Goal: Task Accomplishment & Management: Use online tool/utility

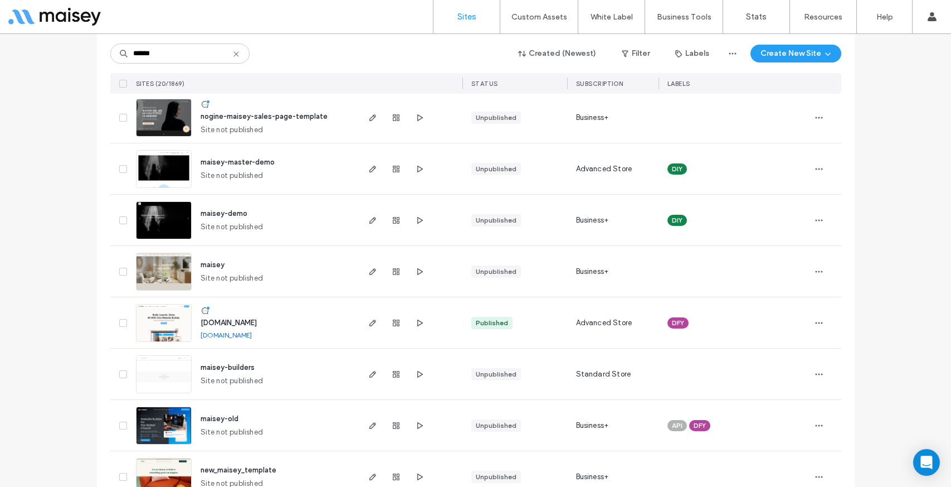
scroll to position [298, 0]
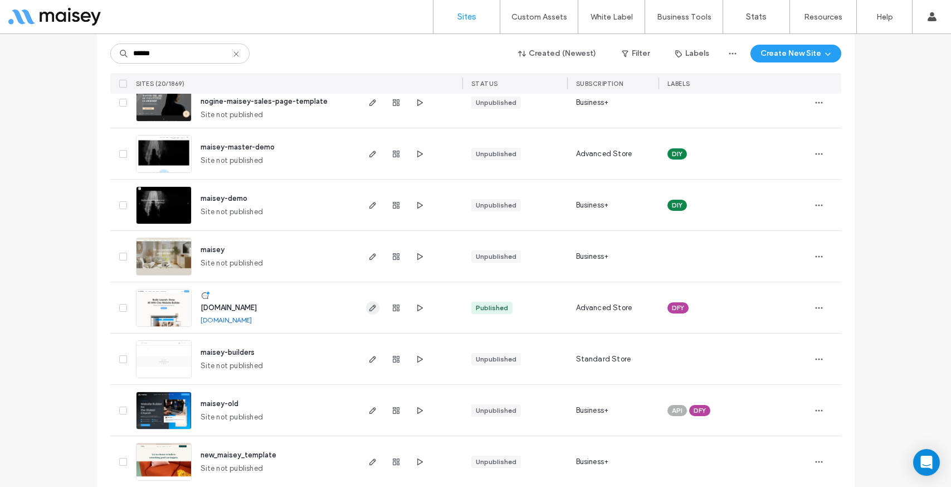
type input "******"
click at [368, 309] on icon "button" at bounding box center [372, 307] width 9 height 9
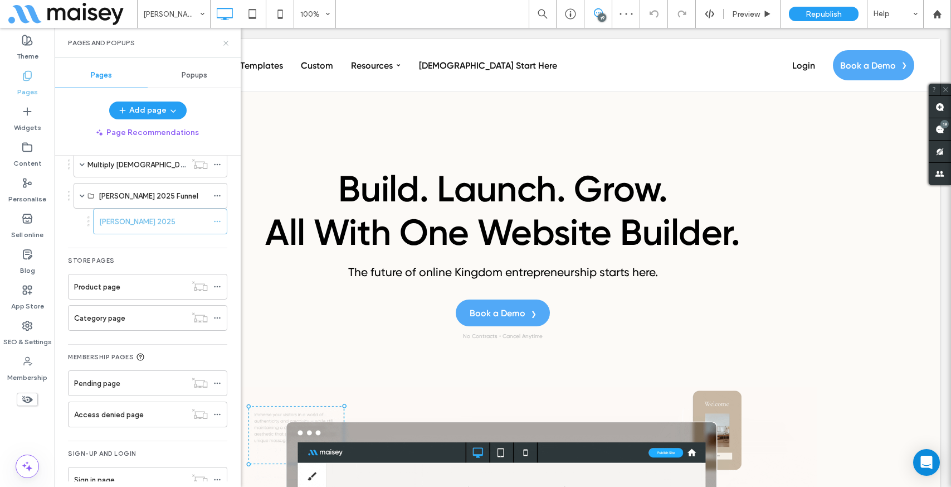
click at [225, 42] on use at bounding box center [225, 43] width 4 height 4
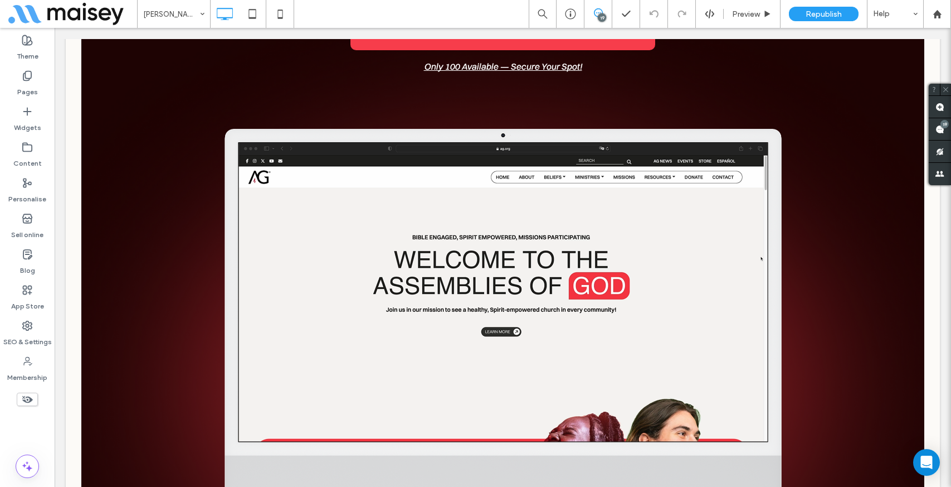
scroll to position [1103, 0]
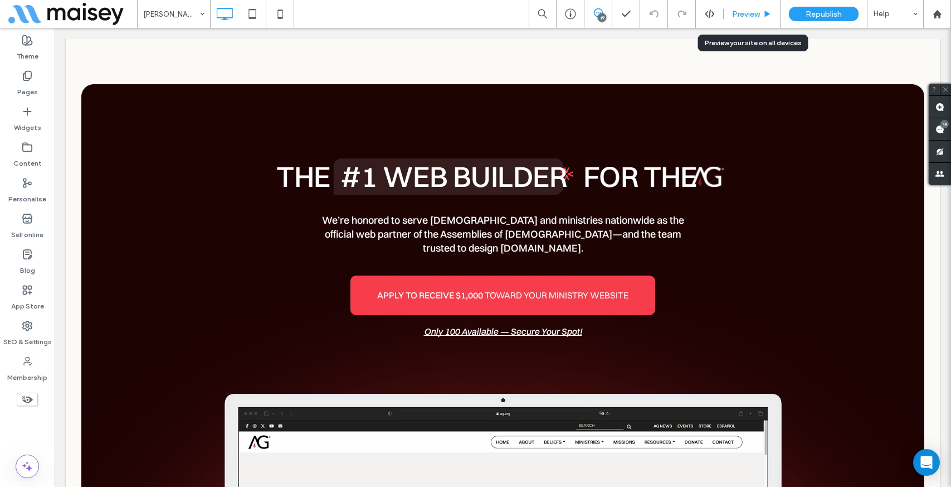
click at [753, 12] on span "Preview" at bounding box center [746, 13] width 28 height 9
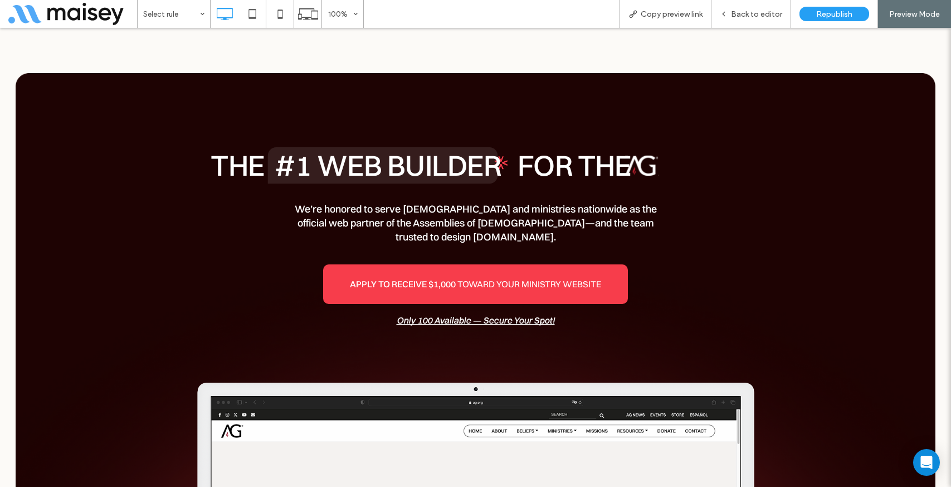
click at [753, 12] on span "Back to editor" at bounding box center [756, 13] width 51 height 9
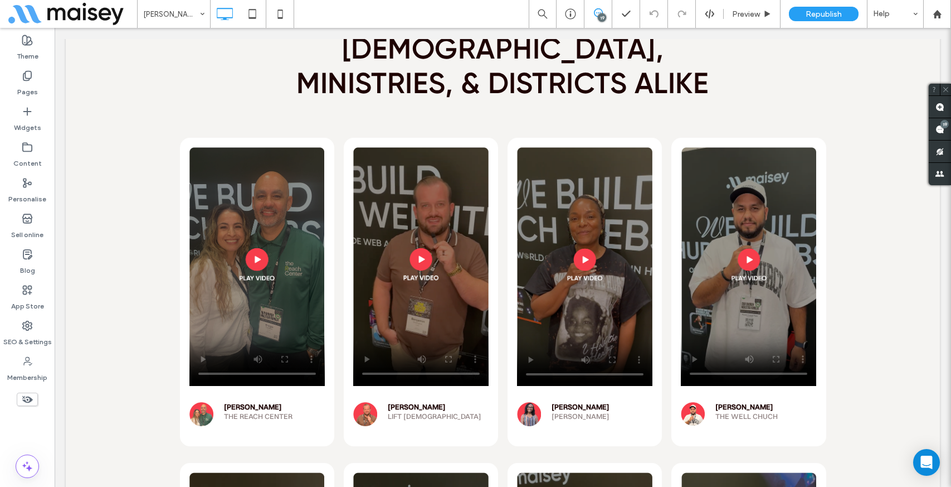
scroll to position [5695, 0]
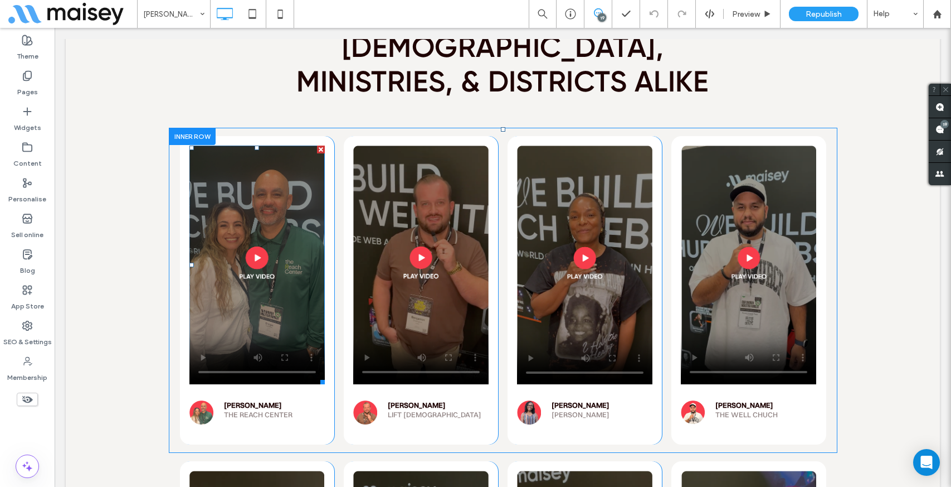
click at [256, 211] on span at bounding box center [256, 264] width 135 height 239
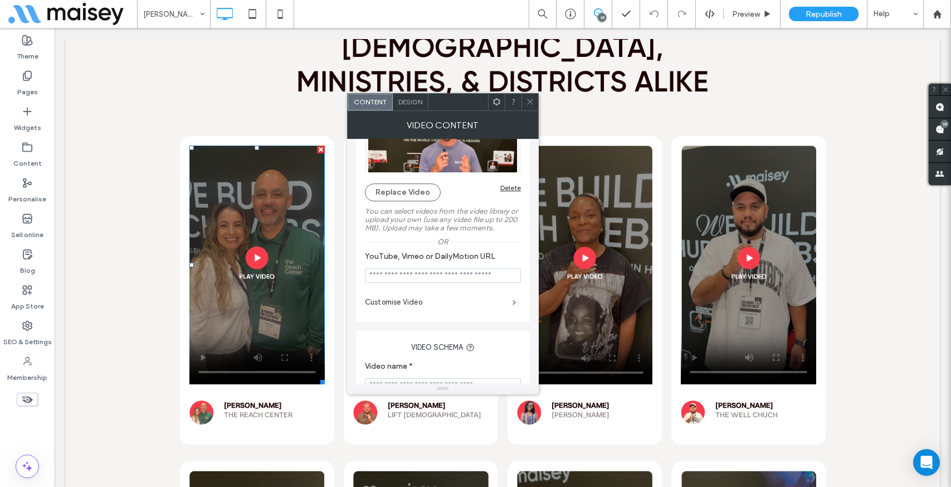
scroll to position [69, 0]
click at [417, 278] on input "YouTube, Vimeo or DailyMotion URL" at bounding box center [443, 276] width 156 height 14
click at [386, 196] on button "Replace Video" at bounding box center [403, 193] width 76 height 18
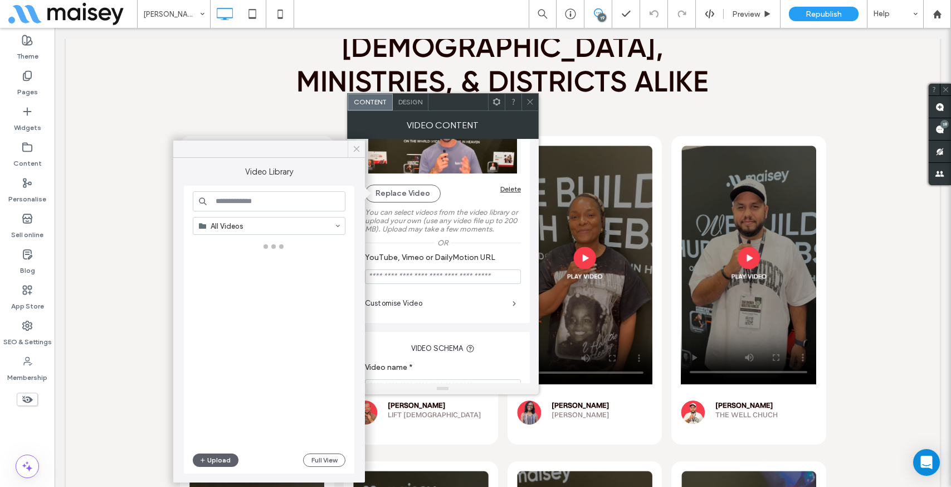
click at [354, 148] on icon at bounding box center [357, 149] width 10 height 10
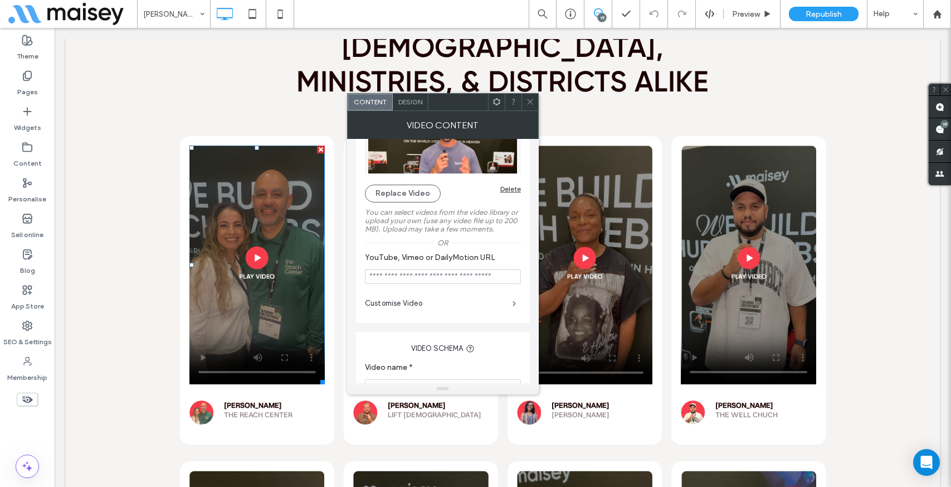
click at [377, 280] on input "YouTube, Vimeo or DailyMotion URL" at bounding box center [443, 276] width 156 height 14
paste input "**********"
type input "**********"
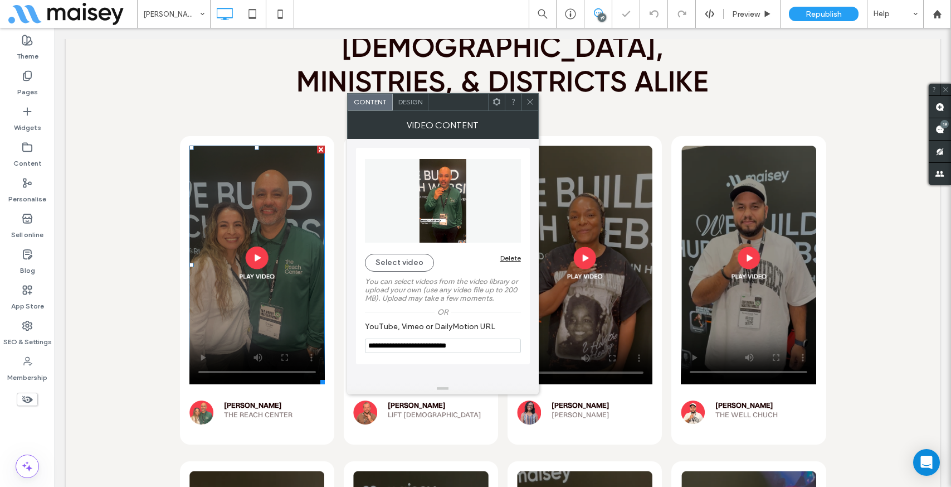
scroll to position [0, 0]
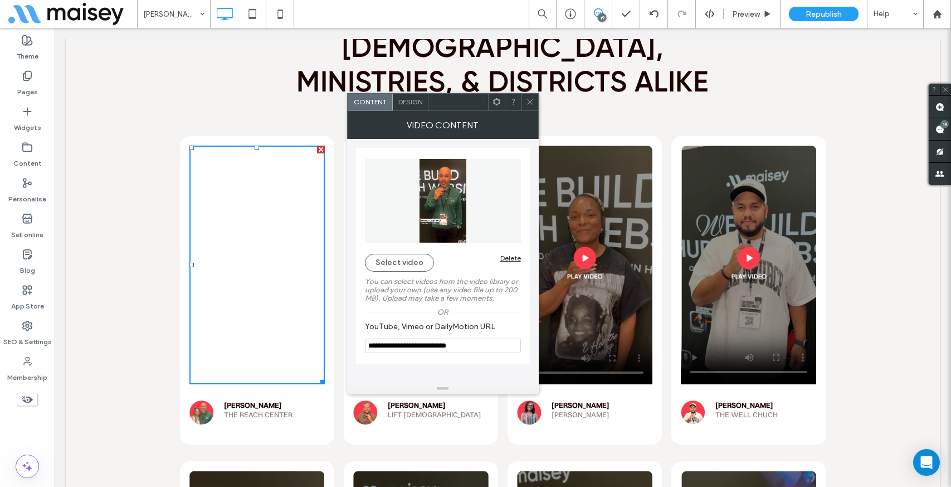
click at [468, 348] on input "**********" at bounding box center [443, 345] width 156 height 14
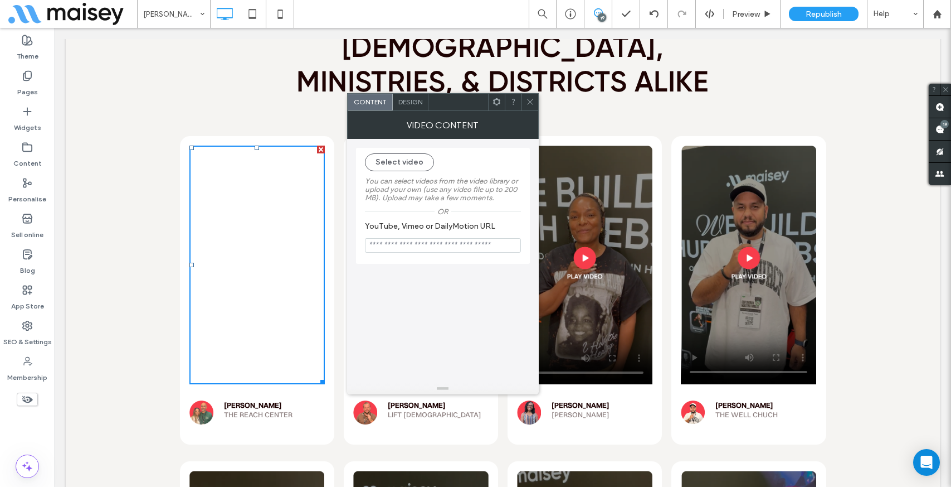
click at [529, 100] on icon at bounding box center [530, 102] width 8 height 8
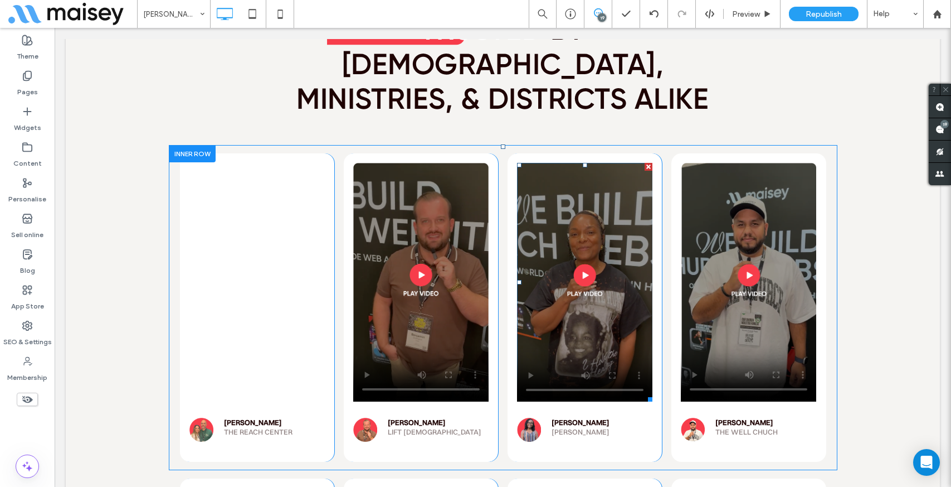
scroll to position [5674, 0]
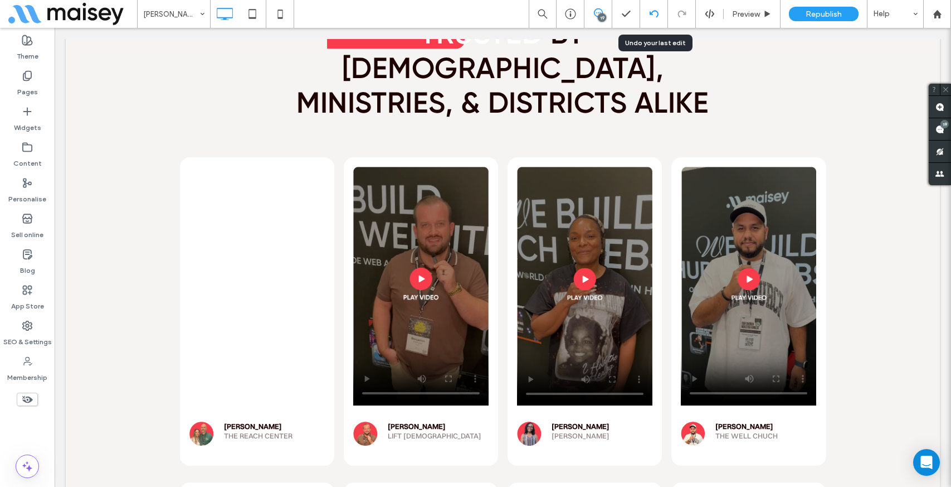
click at [651, 15] on icon at bounding box center [654, 13] width 9 height 9
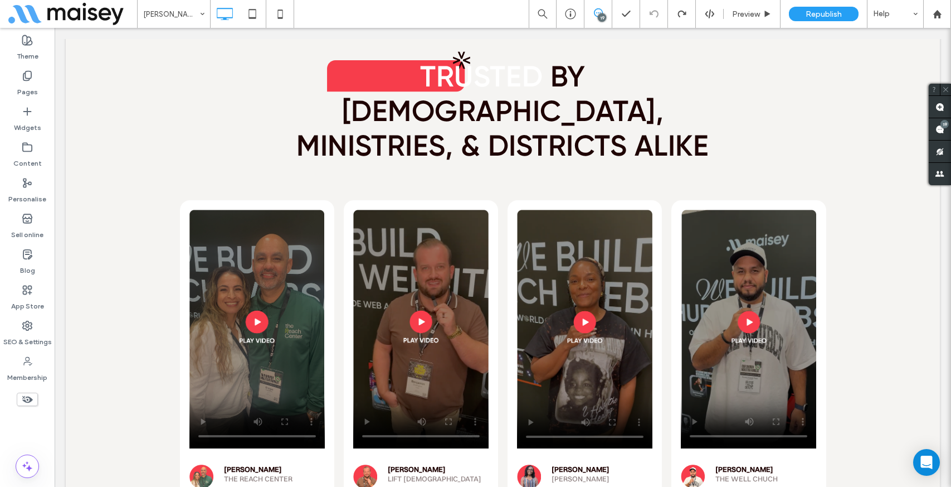
scroll to position [5624, 0]
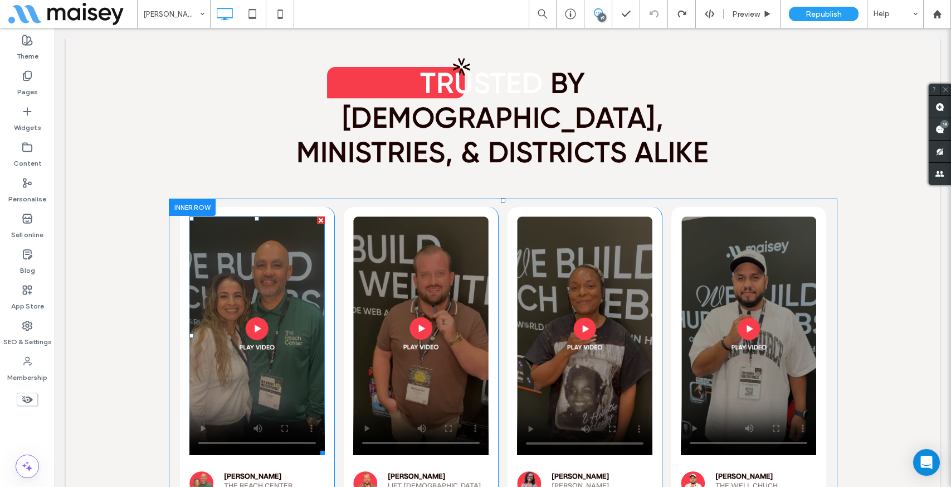
click at [262, 216] on span at bounding box center [256, 335] width 135 height 239
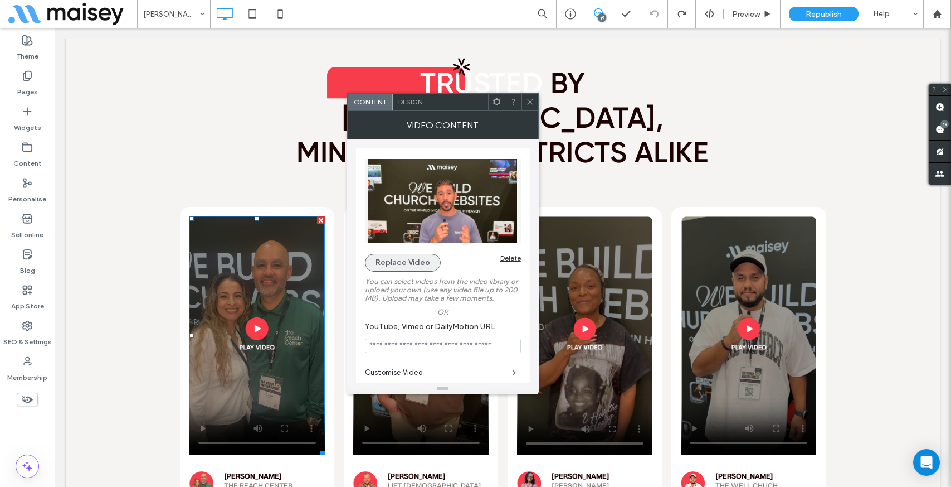
click at [398, 262] on button "Replace Video" at bounding box center [403, 263] width 76 height 18
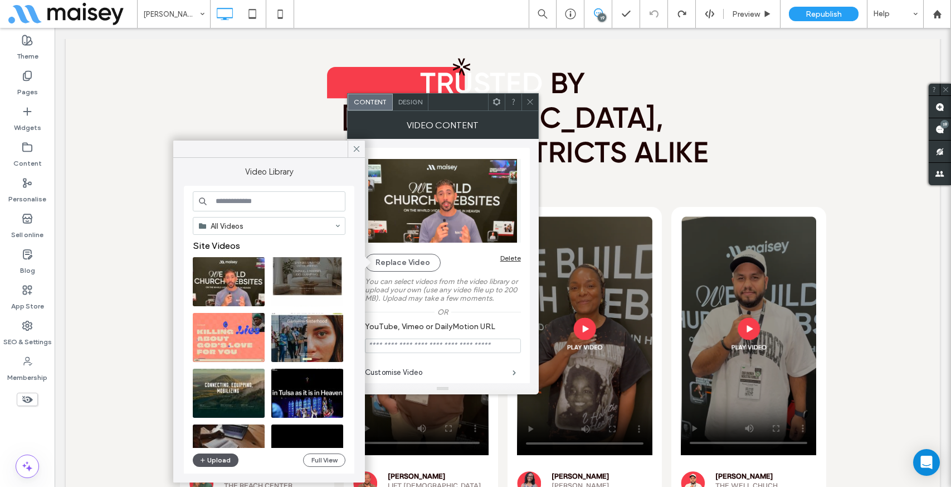
click at [215, 460] on button "Upload" at bounding box center [216, 459] width 46 height 13
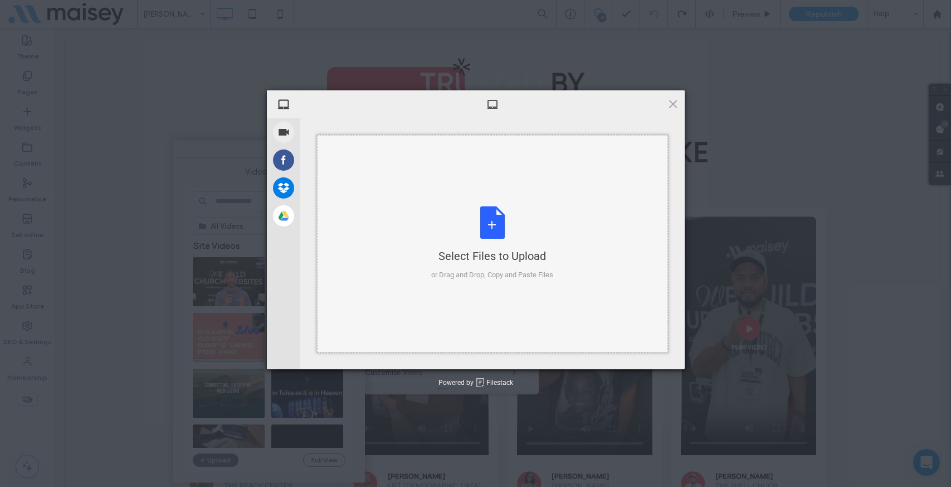
click at [488, 223] on div "Select Files to Upload or Drag and Drop, Copy and Paste Files" at bounding box center [492, 243] width 122 height 74
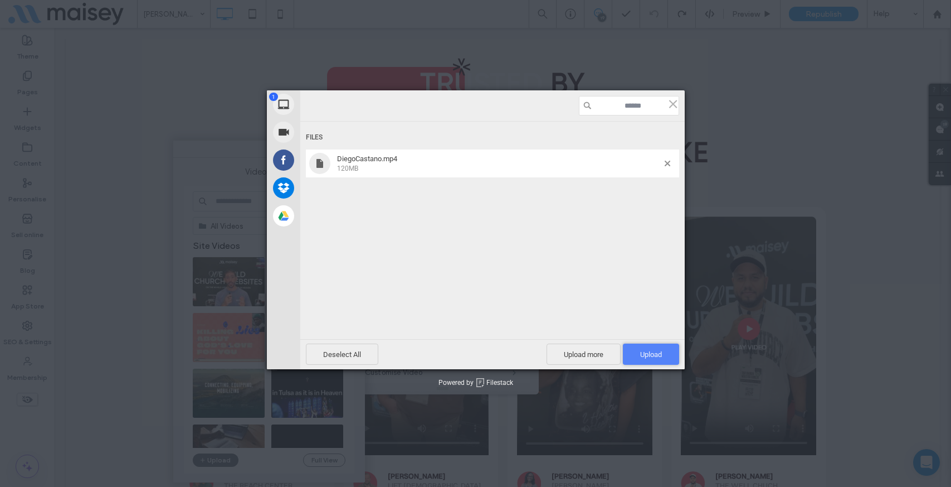
click at [658, 350] on span "Upload 1" at bounding box center [651, 354] width 22 height 8
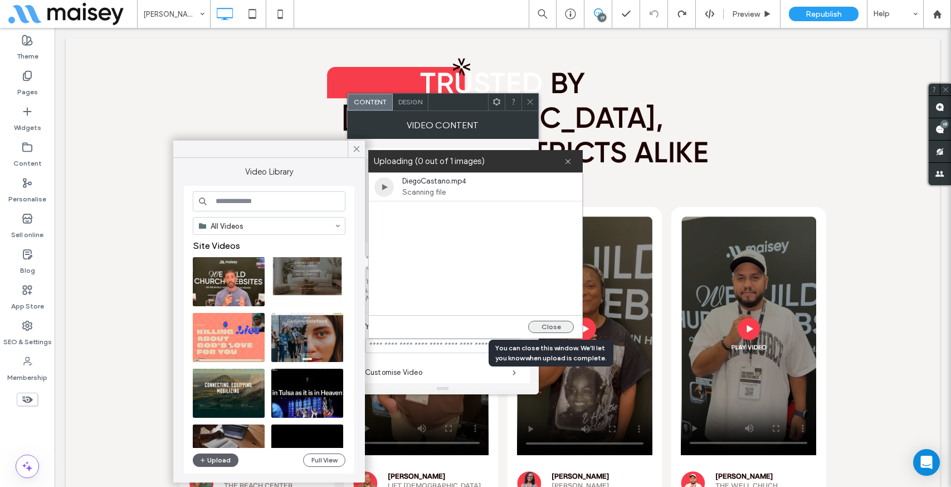
click at [543, 325] on button "Close" at bounding box center [551, 326] width 46 height 12
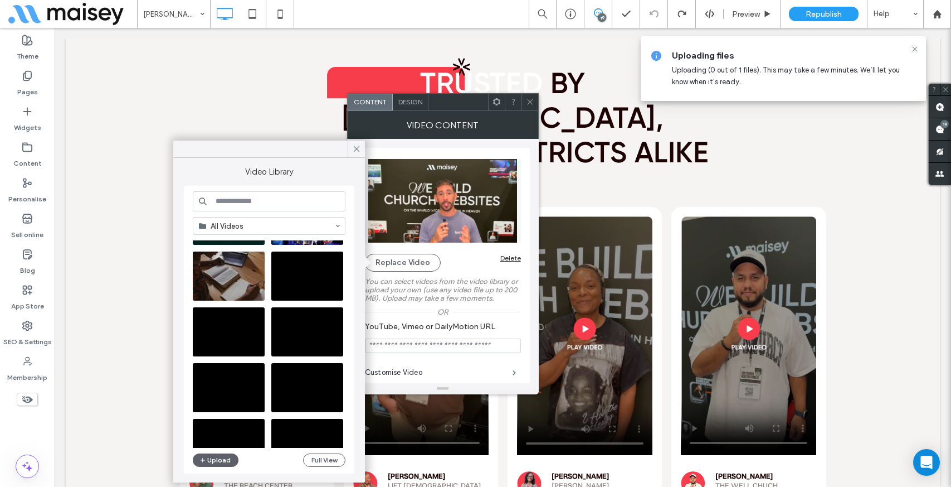
scroll to position [0, 0]
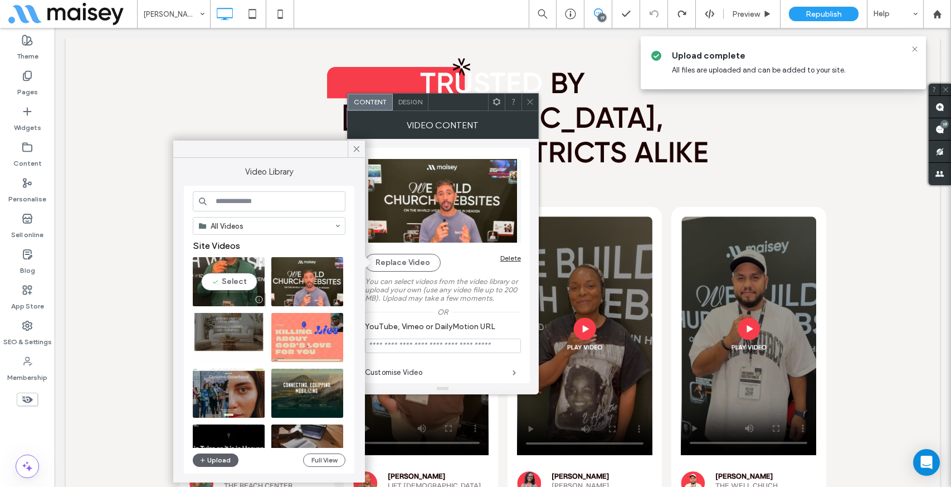
click at [236, 278] on video at bounding box center [229, 281] width 72 height 49
type input "**********"
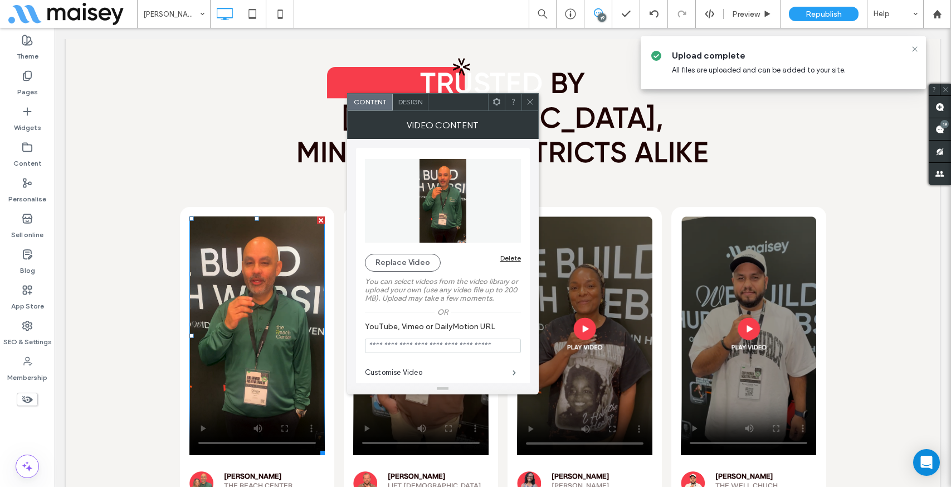
click at [530, 101] on icon at bounding box center [530, 102] width 8 height 8
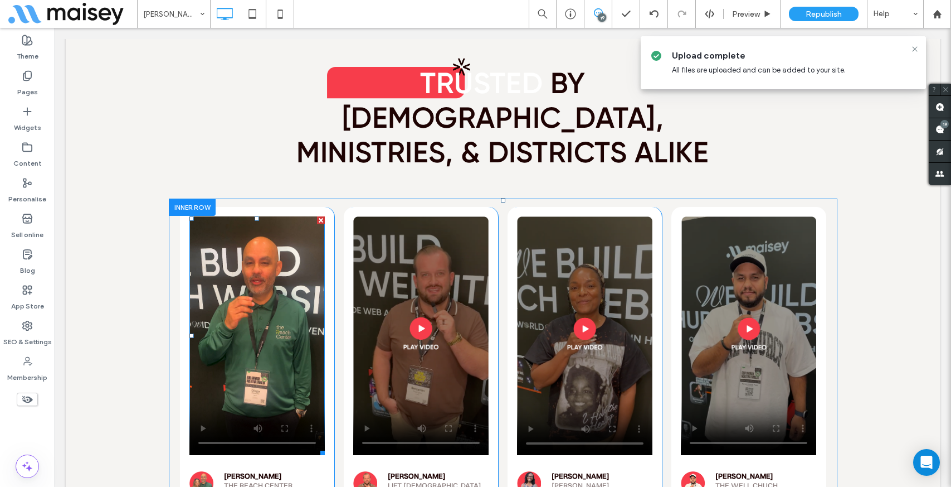
click at [245, 216] on span at bounding box center [256, 335] width 135 height 239
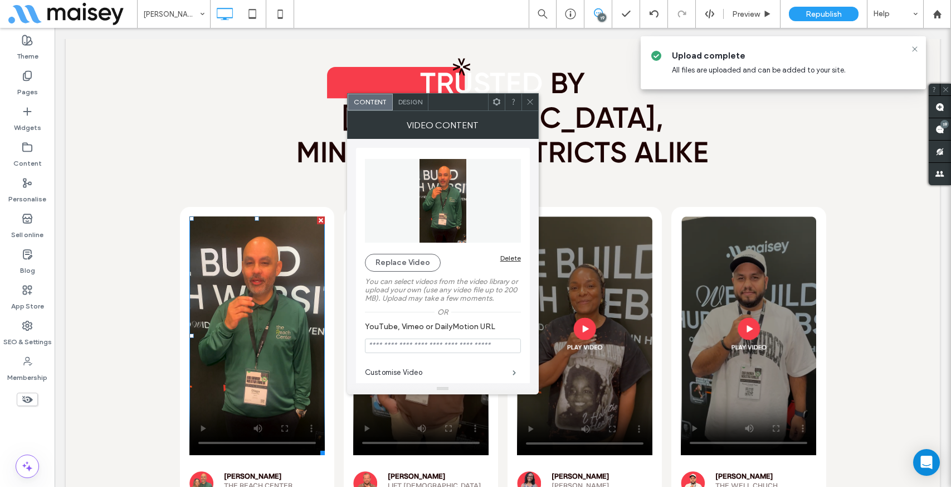
click at [419, 346] on input "YouTube, Vimeo or DailyMotion URL" at bounding box center [443, 345] width 156 height 14
paste input "**********"
type input "**********"
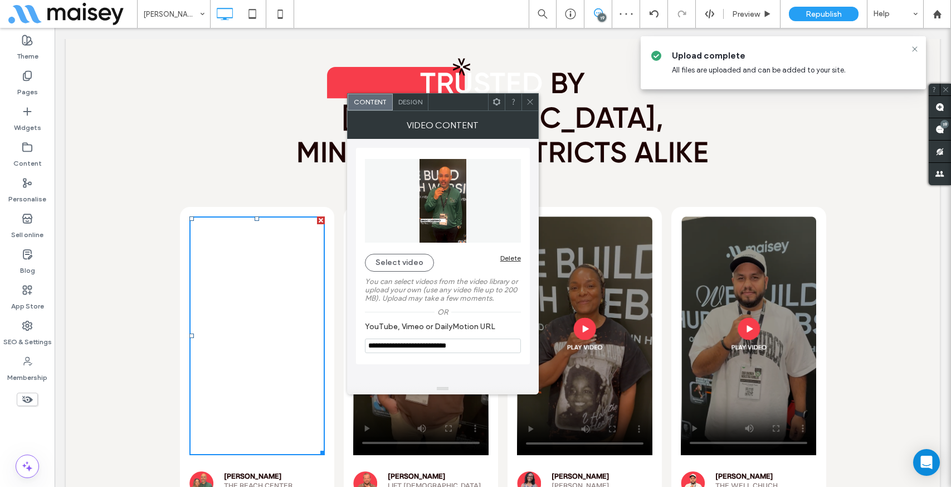
click at [527, 100] on icon at bounding box center [530, 102] width 8 height 8
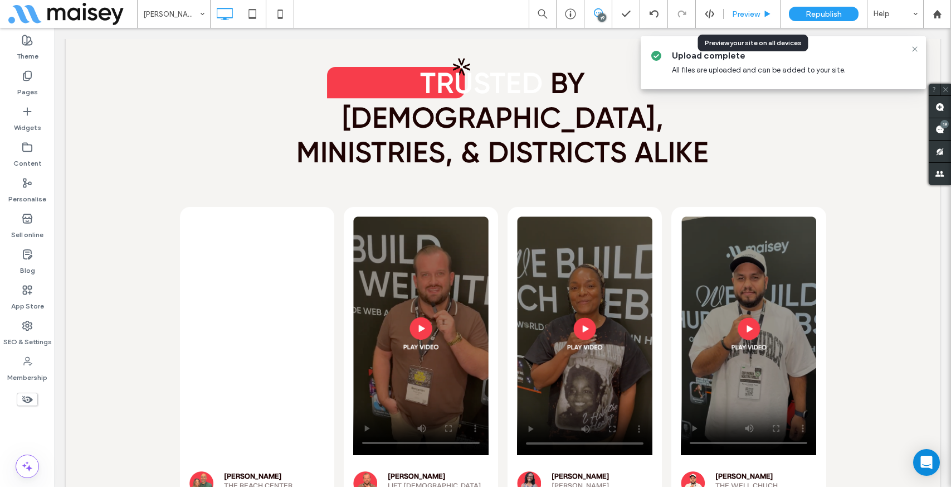
click at [752, 14] on span "Preview" at bounding box center [746, 13] width 28 height 9
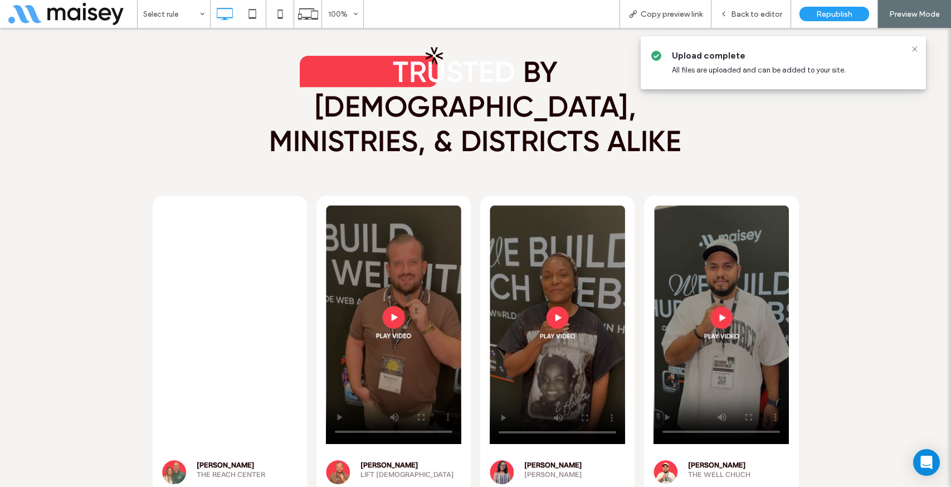
click at [394, 224] on video at bounding box center [393, 324] width 135 height 239
click at [431, 243] on video at bounding box center [393, 324] width 135 height 239
click at [915, 51] on icon at bounding box center [915, 49] width 9 height 9
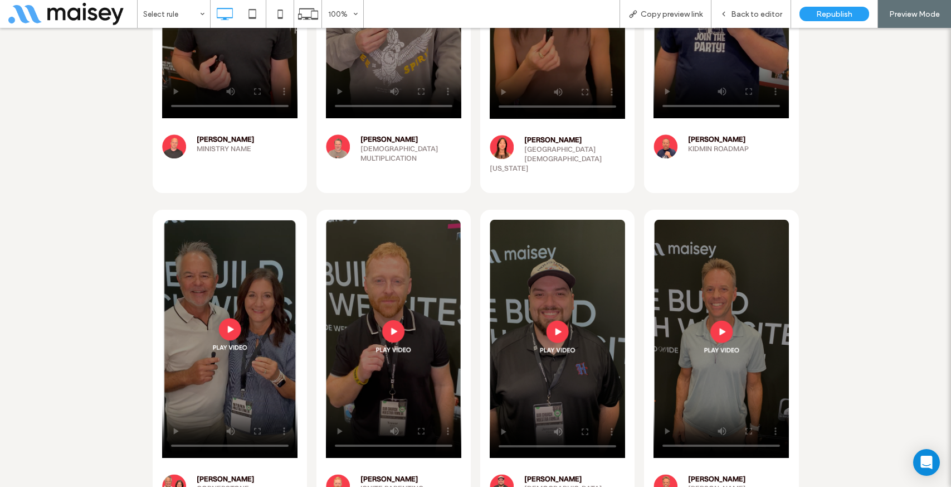
scroll to position [6279, 0]
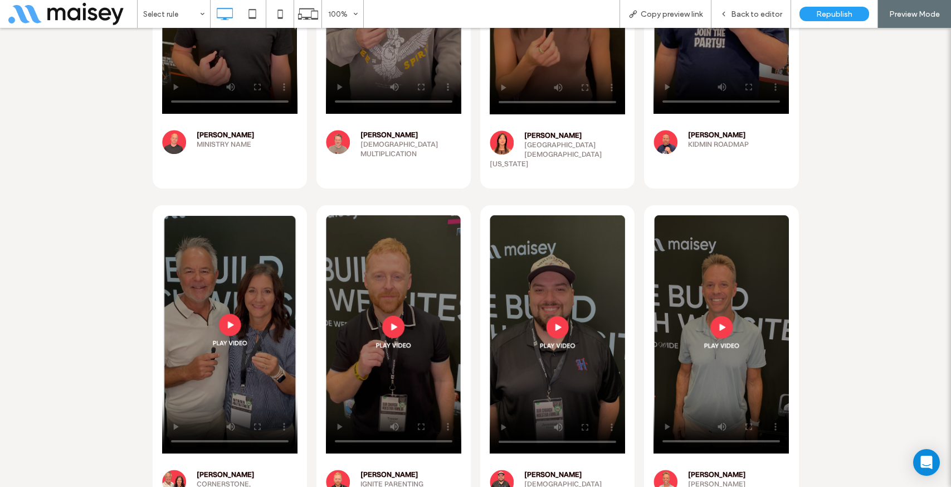
click at [246, 259] on video at bounding box center [229, 334] width 135 height 239
click at [240, 217] on video at bounding box center [229, 334] width 135 height 239
click at [773, 7] on div "Back to editor" at bounding box center [752, 14] width 80 height 28
click at [744, 11] on span "Back to editor" at bounding box center [756, 13] width 51 height 9
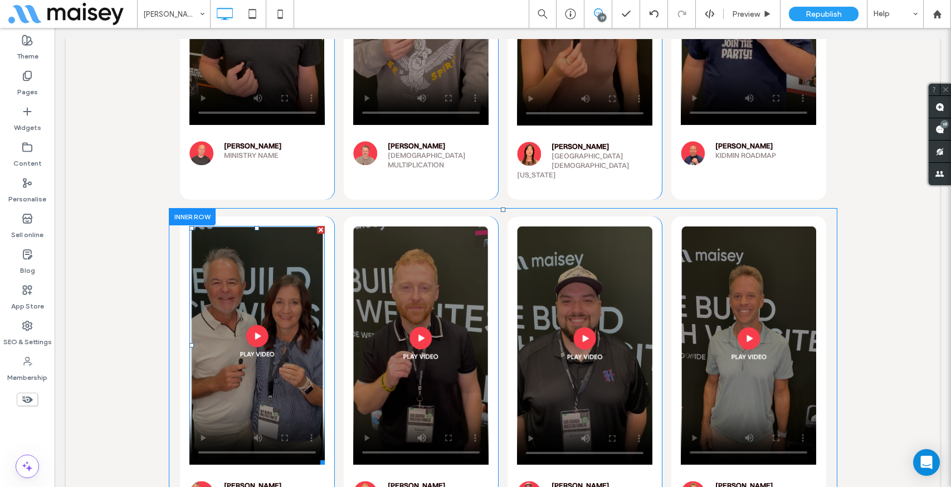
click at [273, 270] on span at bounding box center [256, 345] width 135 height 239
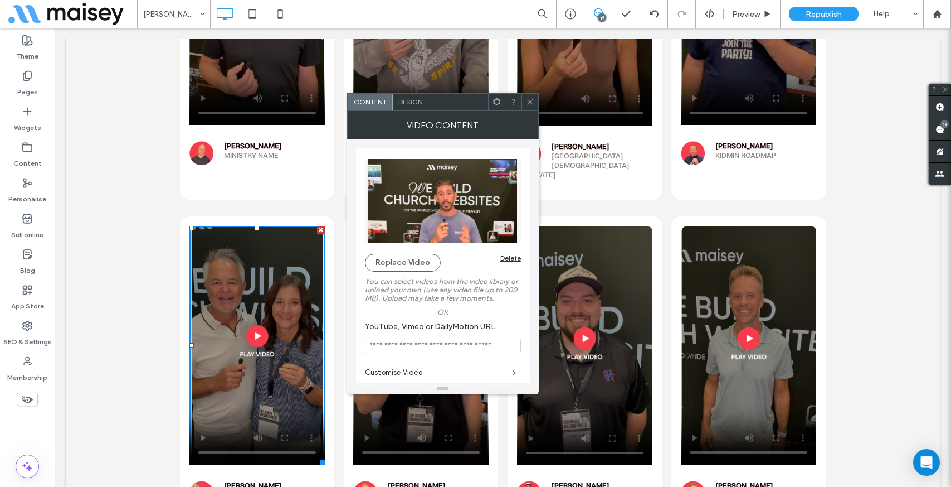
click at [409, 348] on input "YouTube, Vimeo or DailyMotion URL" at bounding box center [443, 345] width 156 height 14
paste input "**********"
type input "**********"
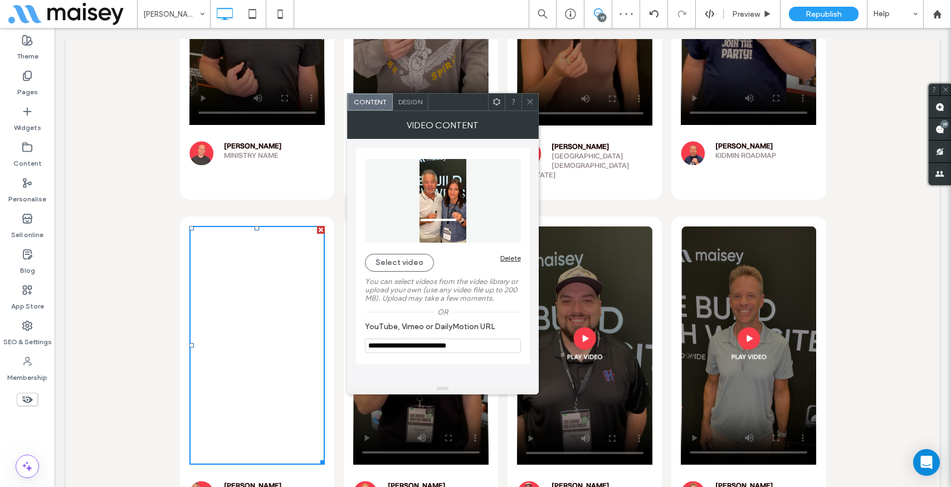
click at [529, 101] on use at bounding box center [530, 102] width 6 height 6
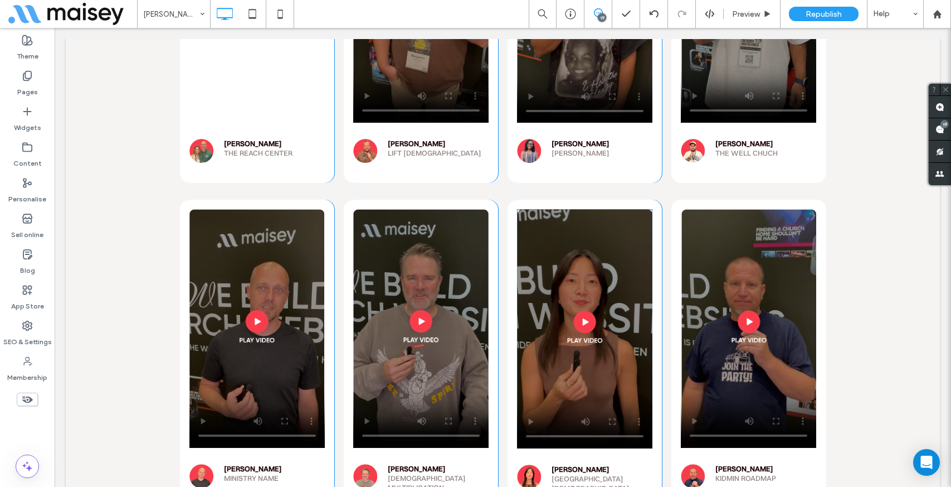
scroll to position [5955, 0]
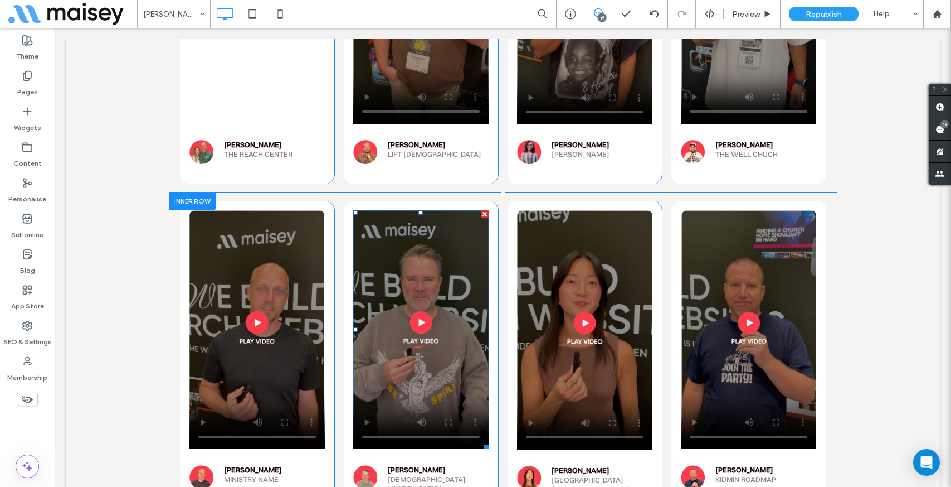
click at [447, 210] on span at bounding box center [420, 329] width 135 height 239
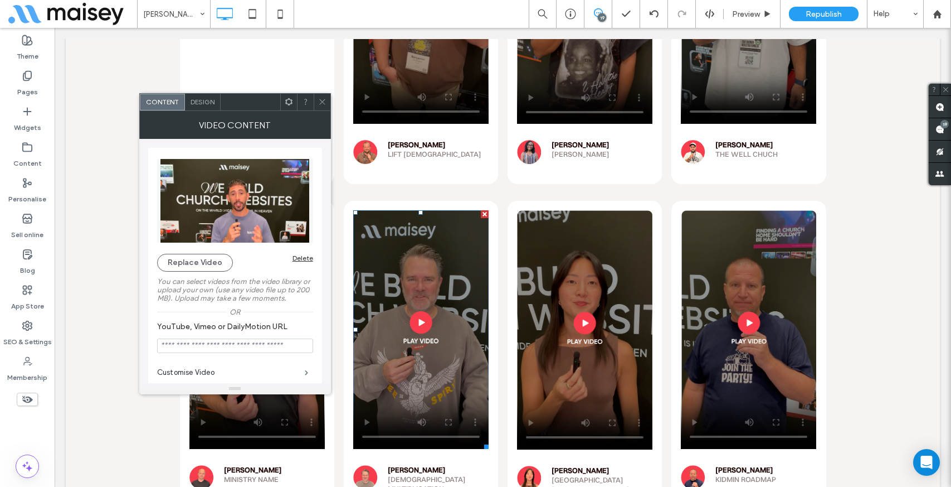
click at [218, 343] on input "YouTube, Vimeo or DailyMotion URL" at bounding box center [235, 345] width 156 height 14
paste input "**********"
type input "**********"
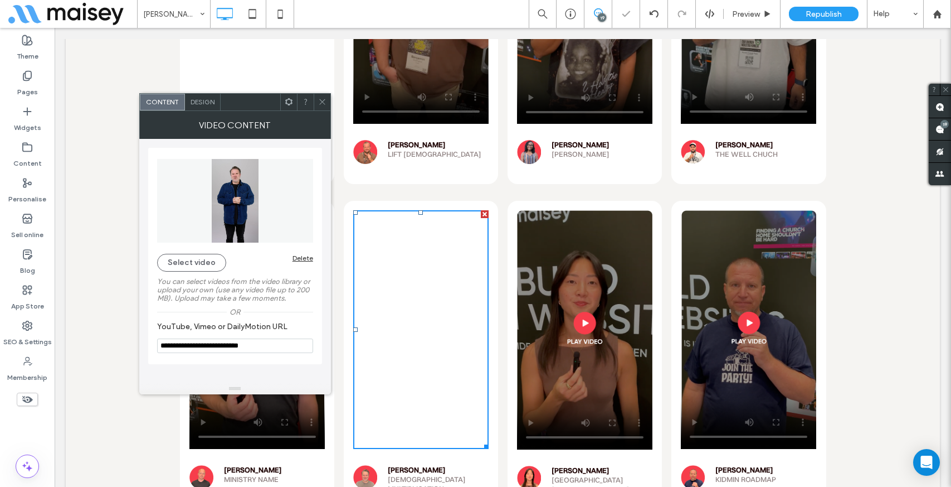
click at [322, 103] on icon at bounding box center [322, 102] width 8 height 8
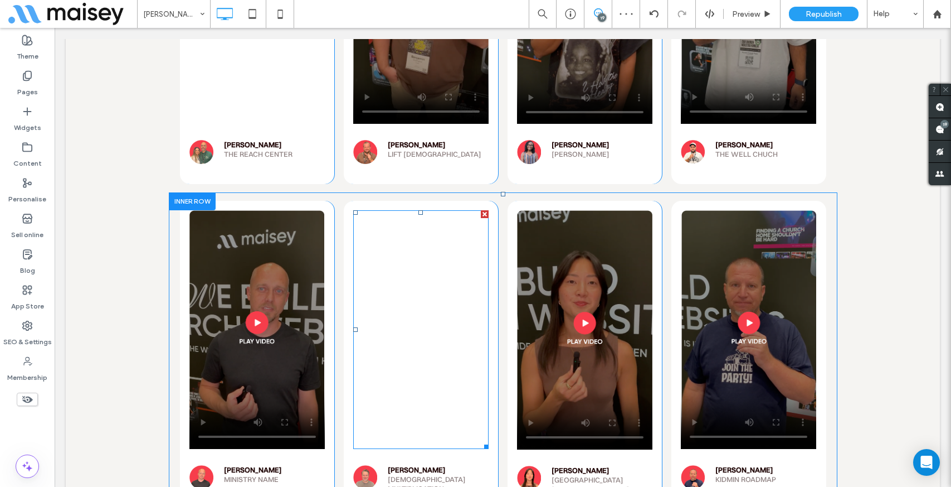
click at [421, 234] on span at bounding box center [420, 329] width 135 height 239
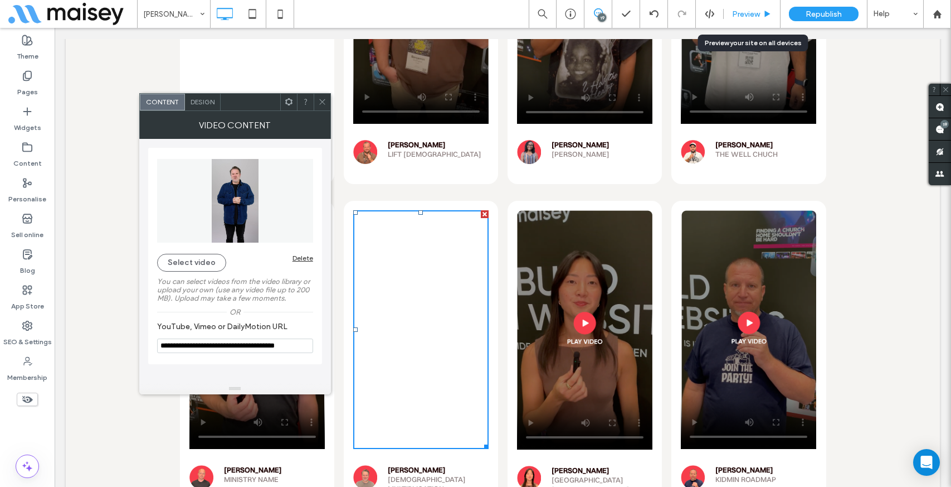
click at [739, 20] on div "Preview" at bounding box center [752, 14] width 57 height 28
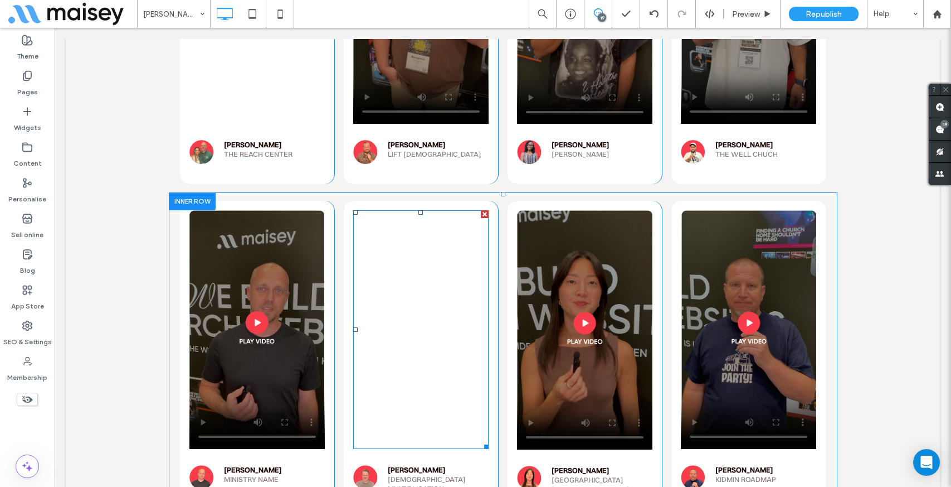
click at [425, 239] on span at bounding box center [420, 329] width 135 height 239
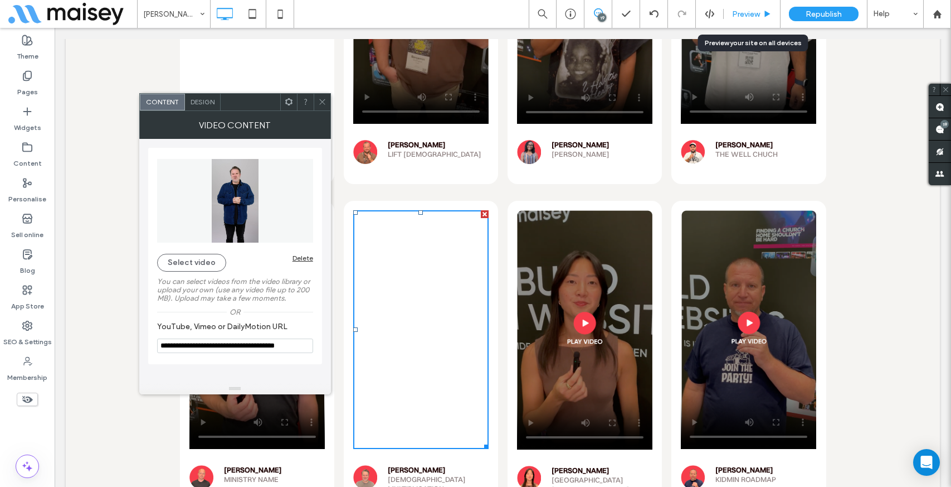
click at [740, 18] on span "Preview" at bounding box center [746, 13] width 28 height 9
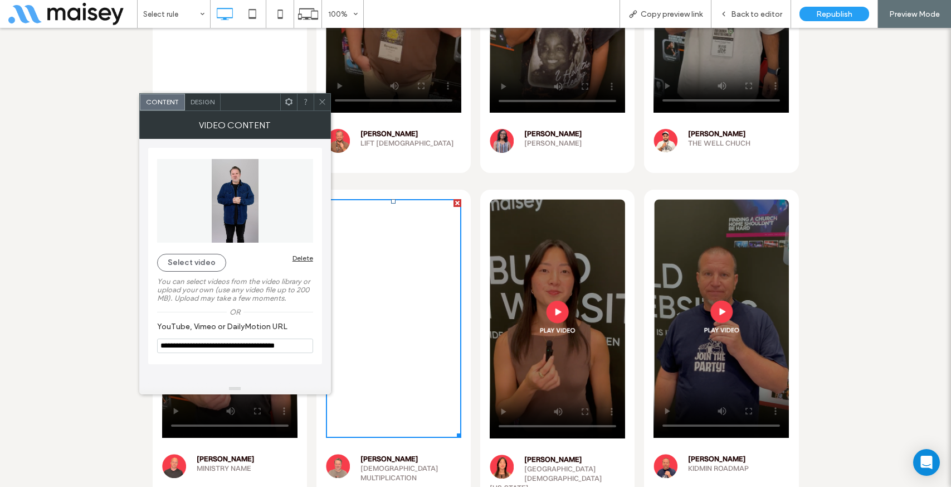
click at [320, 102] on icon at bounding box center [322, 102] width 8 height 8
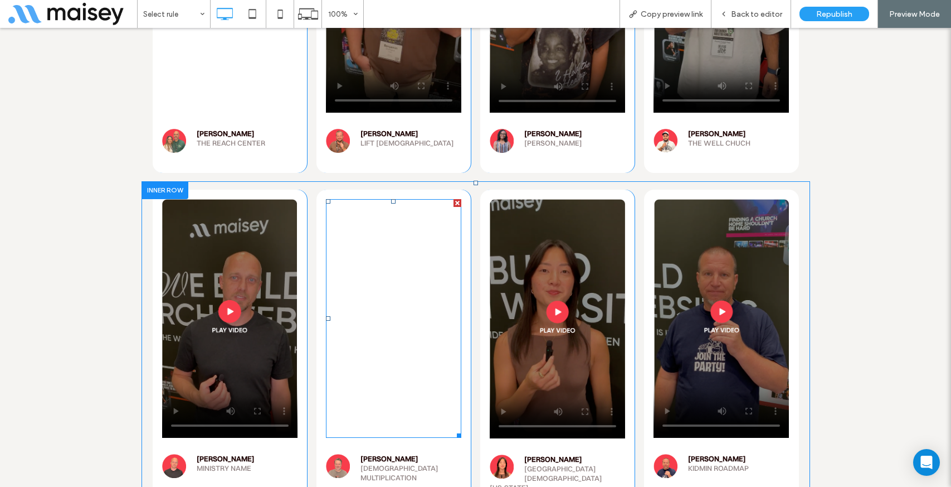
click at [394, 226] on span at bounding box center [393, 318] width 135 height 239
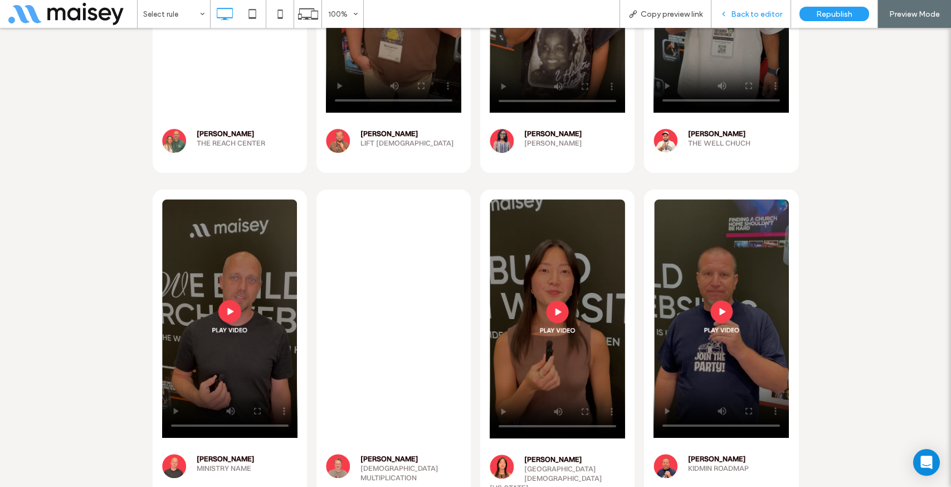
click at [747, 12] on span "Back to editor" at bounding box center [756, 13] width 51 height 9
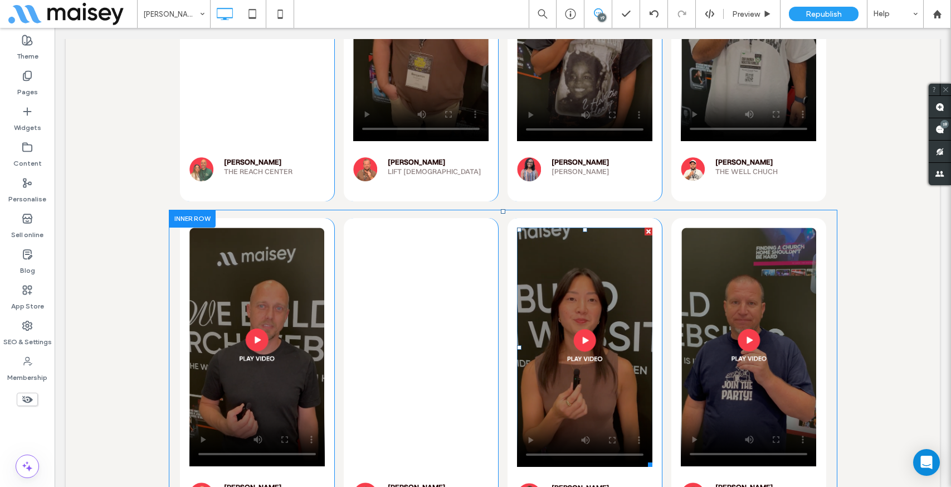
scroll to position [5936, 0]
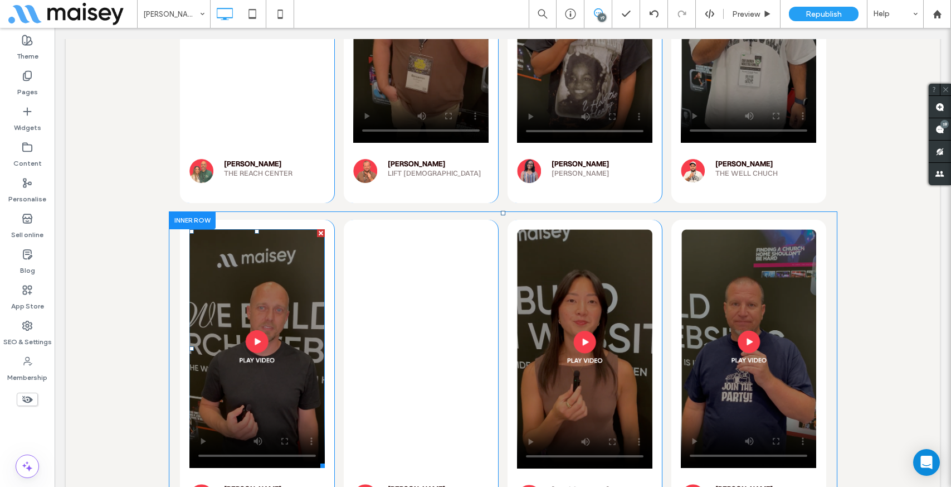
click at [248, 229] on span at bounding box center [256, 348] width 135 height 239
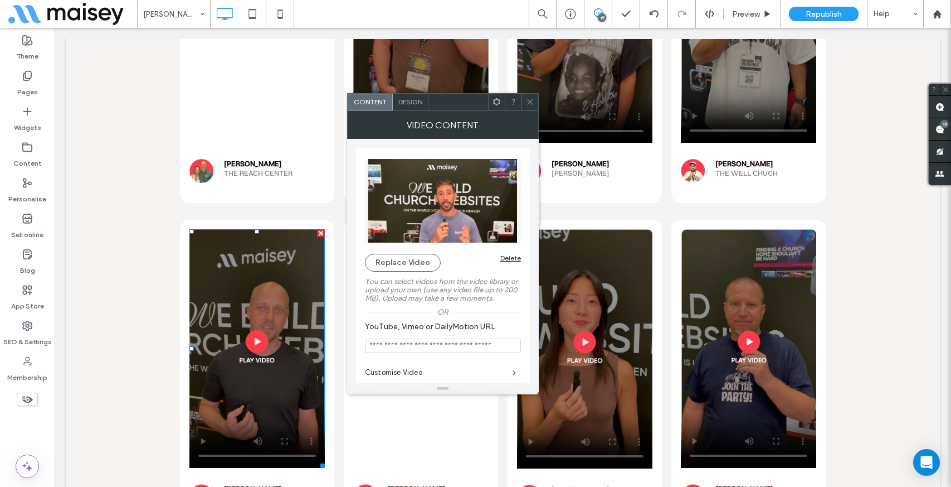
click at [392, 353] on input "YouTube, Vimeo or DailyMotion URL" at bounding box center [443, 345] width 156 height 14
paste input "**********"
type input "**********"
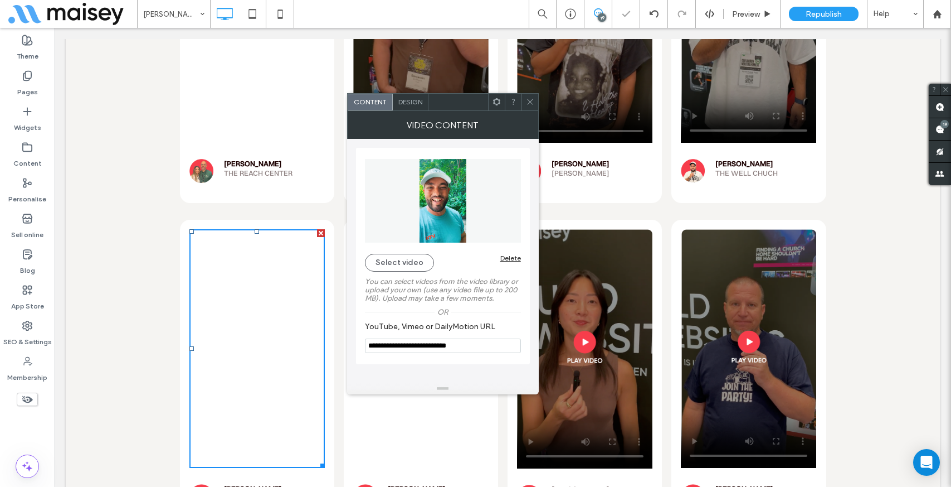
click at [528, 103] on use at bounding box center [530, 102] width 6 height 6
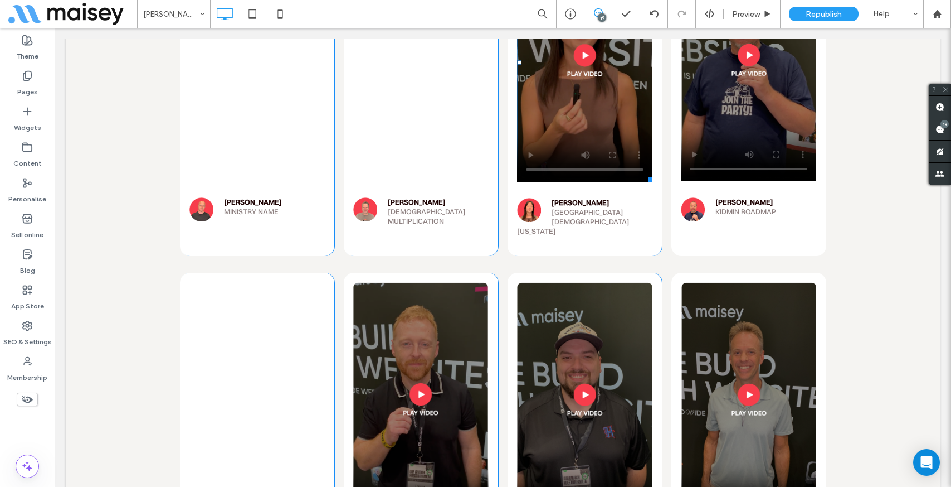
scroll to position [6224, 0]
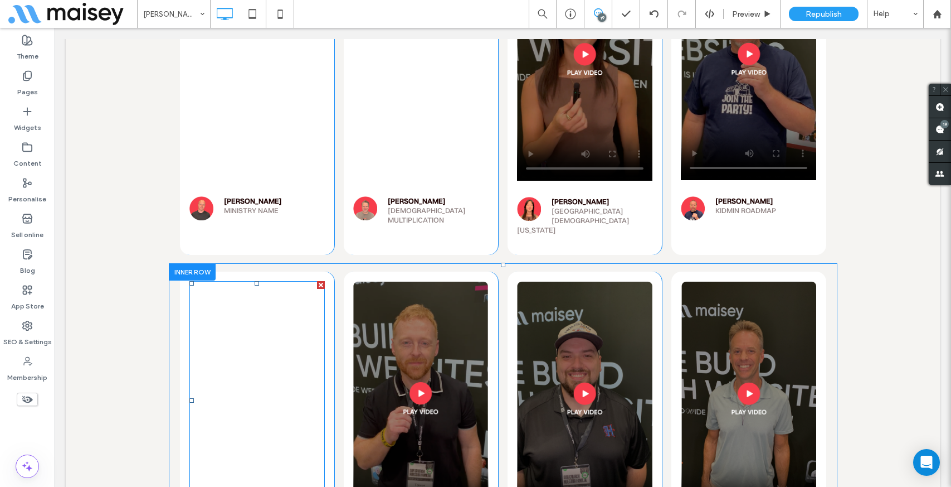
click at [295, 281] on span at bounding box center [256, 400] width 135 height 239
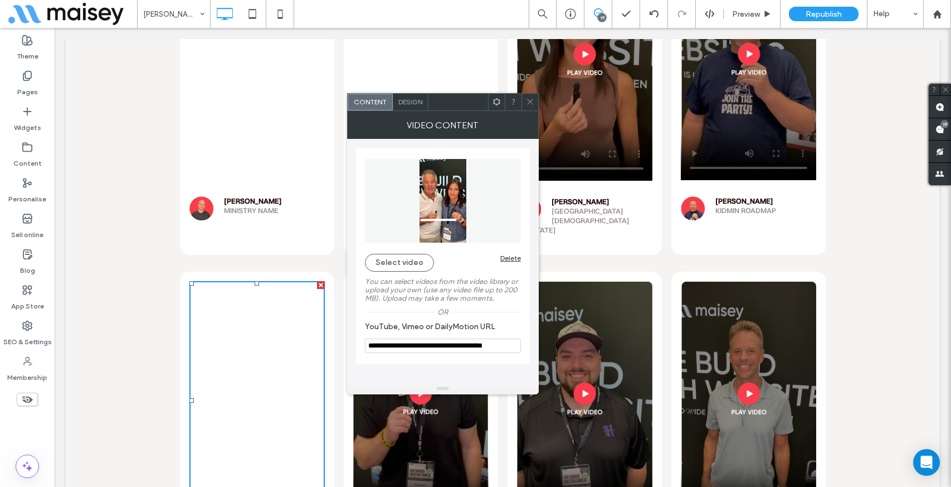
click at [416, 346] on input "**********" at bounding box center [443, 345] width 156 height 14
paste input "YouTube, Vimeo or DailyMotion URL"
type input "**********"
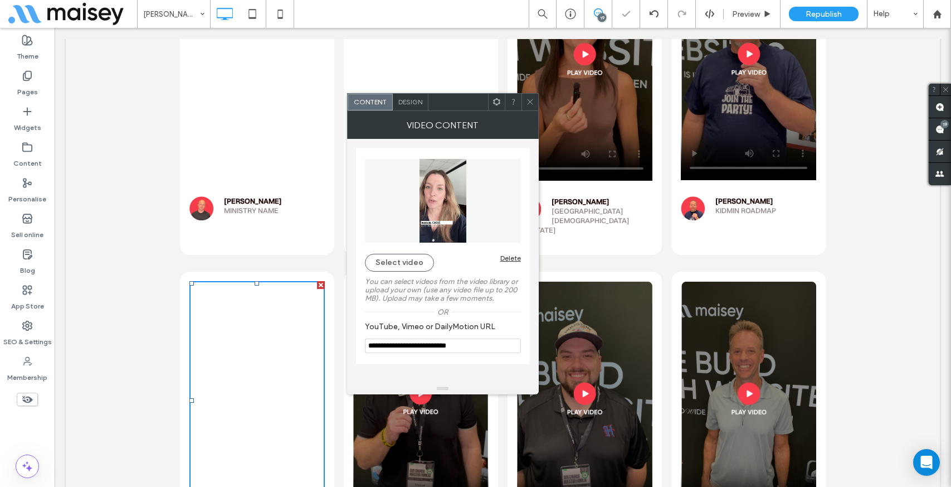
click at [527, 102] on icon at bounding box center [530, 102] width 8 height 8
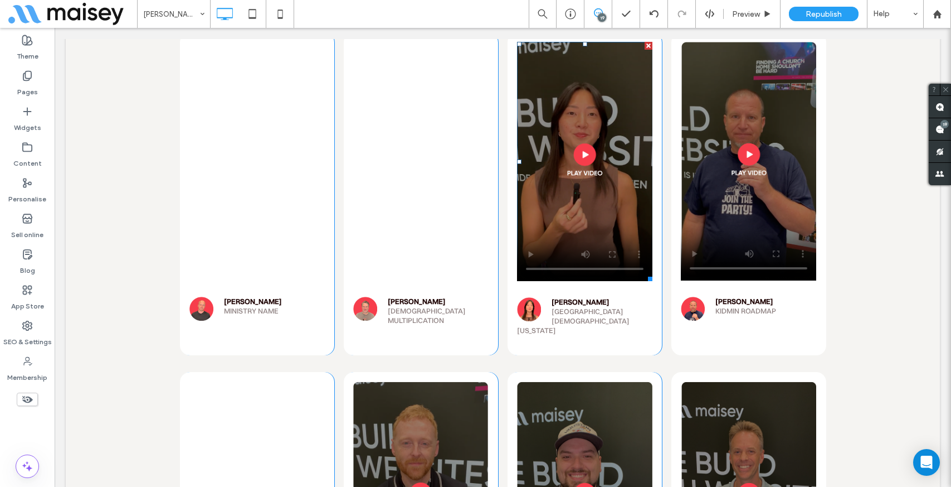
scroll to position [6131, 0]
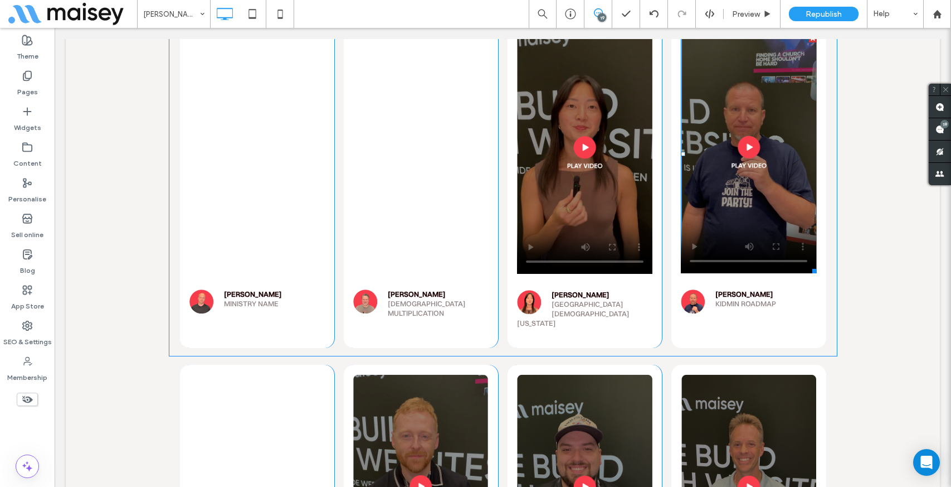
click at [745, 105] on span at bounding box center [748, 154] width 135 height 239
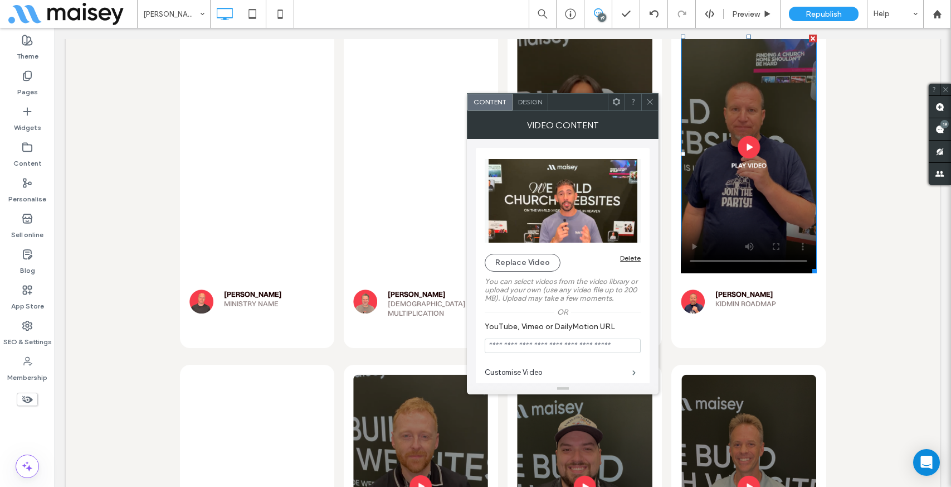
click at [496, 345] on input "YouTube, Vimeo or DailyMotion URL" at bounding box center [563, 345] width 156 height 14
paste input "**********"
type input "**********"
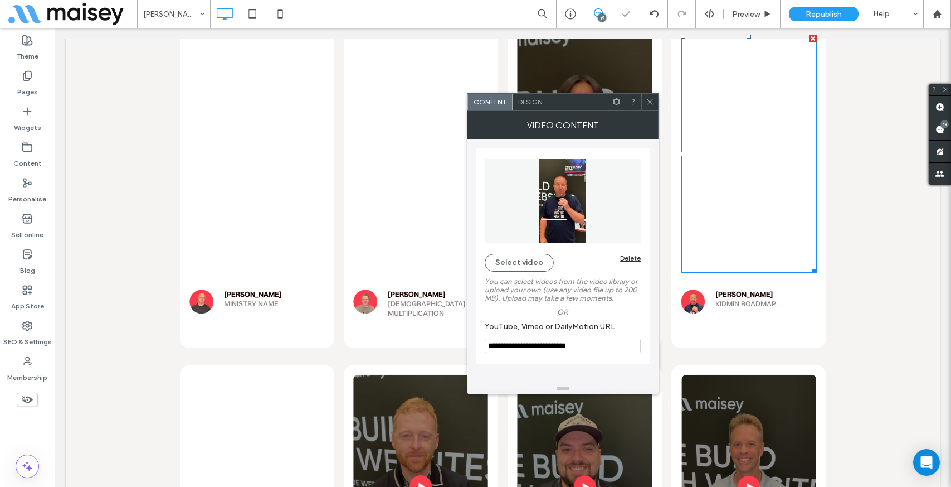
click at [649, 101] on icon at bounding box center [650, 102] width 8 height 8
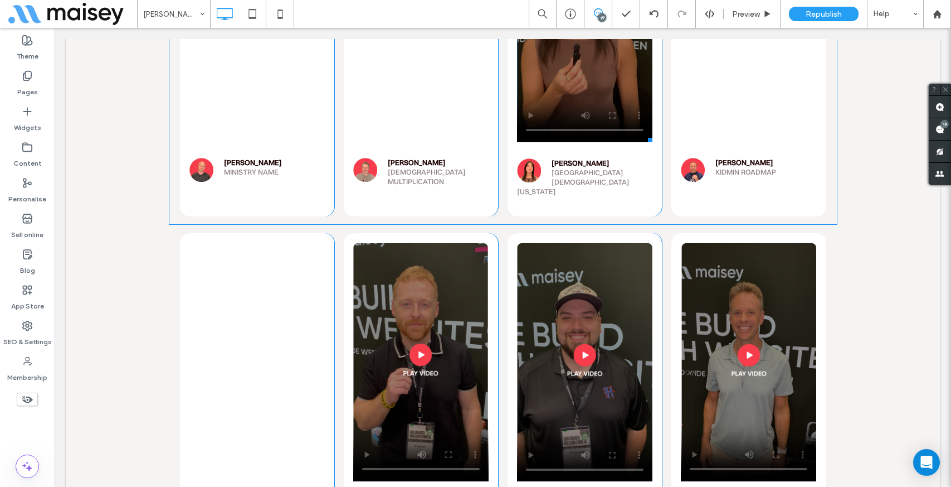
scroll to position [6262, 0]
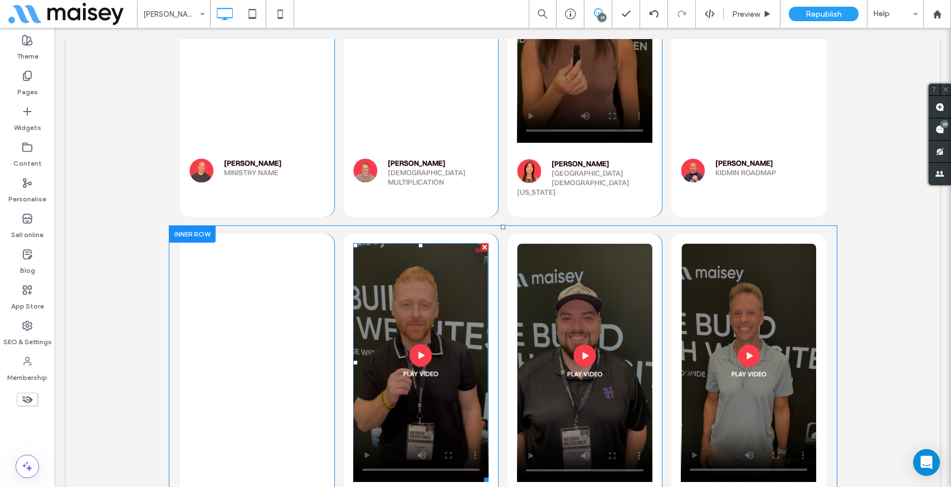
click at [442, 243] on span at bounding box center [420, 362] width 135 height 239
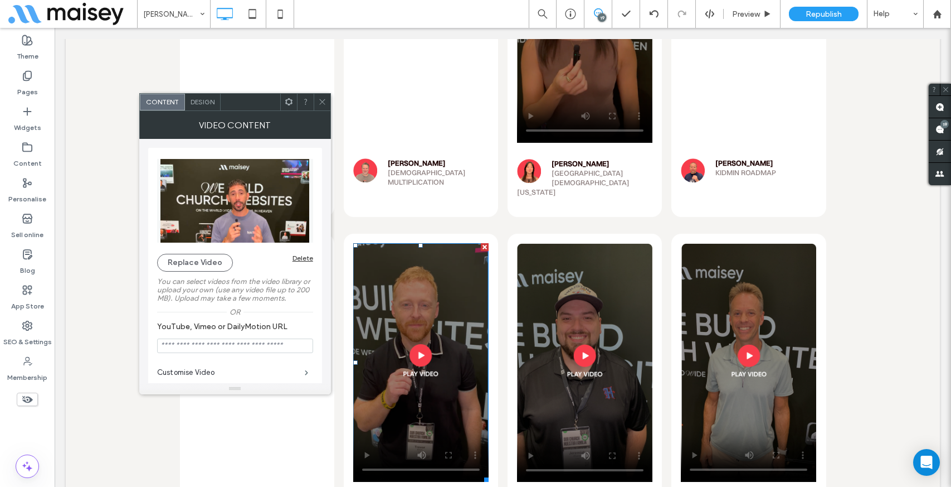
click at [220, 351] on input "YouTube, Vimeo or DailyMotion URL" at bounding box center [235, 345] width 156 height 14
paste input "**********"
type input "**********"
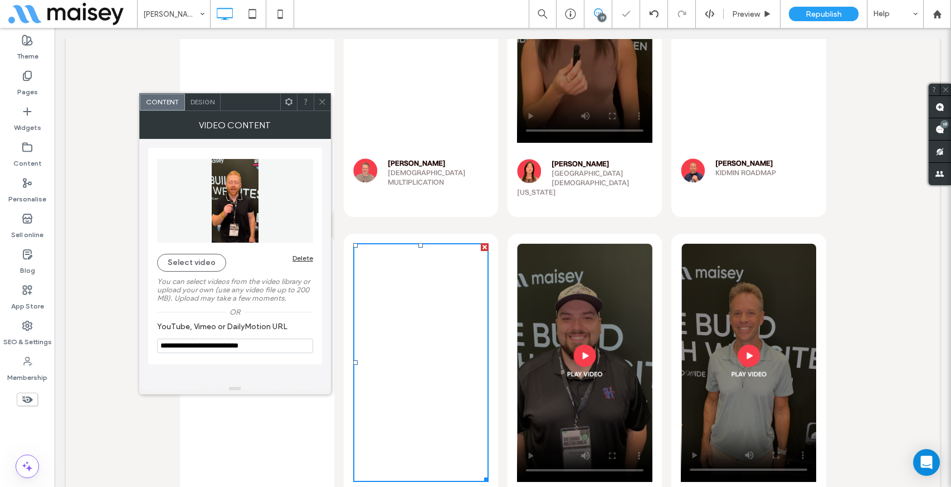
click at [200, 99] on span "Design" at bounding box center [203, 102] width 24 height 8
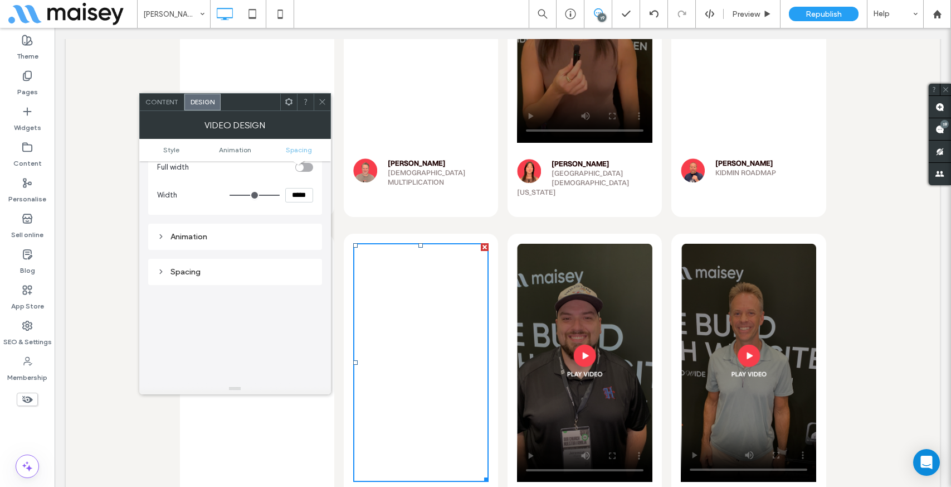
scroll to position [0, 0]
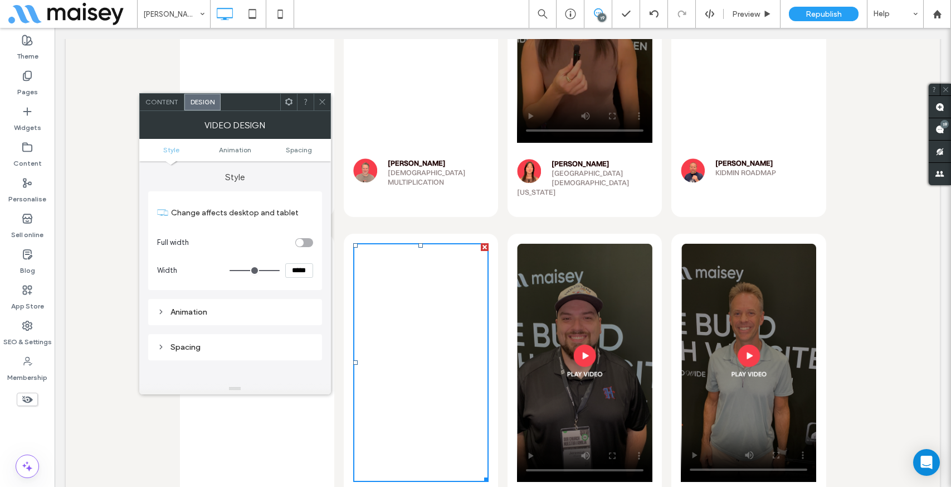
click at [155, 99] on span "Content" at bounding box center [161, 102] width 33 height 8
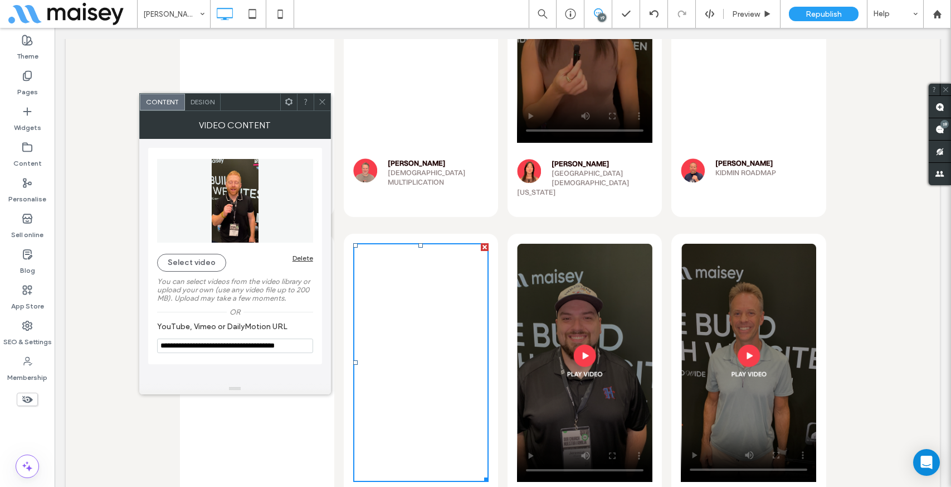
click at [286, 374] on div "**********" at bounding box center [235, 261] width 174 height 244
drag, startPoint x: 233, startPoint y: 389, endPoint x: 252, endPoint y: 391, distance: 19.6
click at [206, 99] on span "Design" at bounding box center [203, 102] width 24 height 8
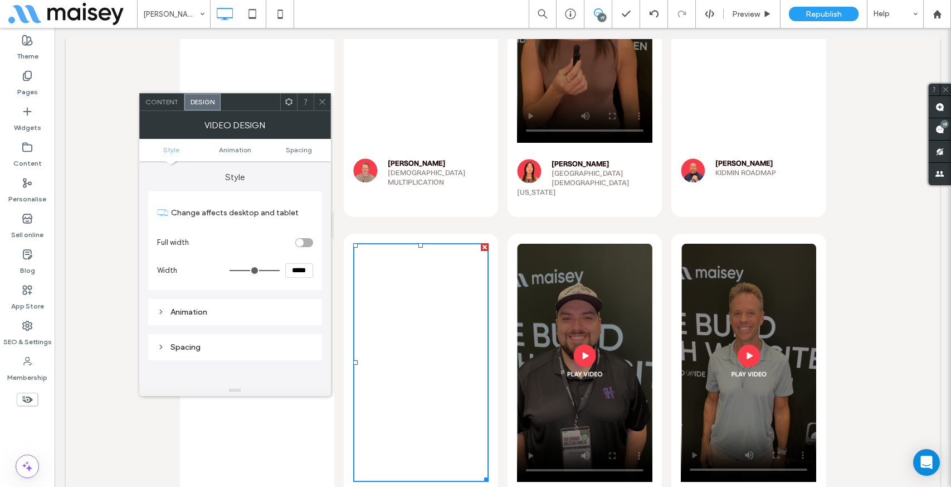
click at [319, 99] on icon at bounding box center [322, 102] width 8 height 8
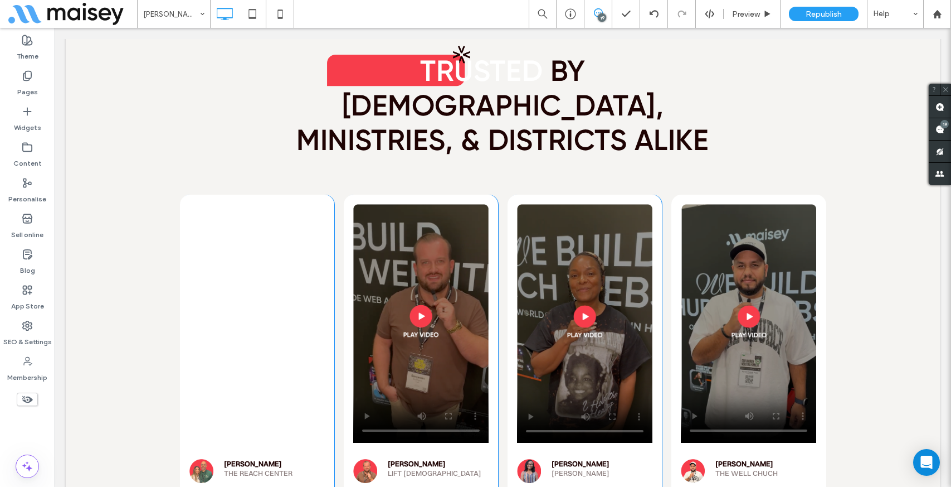
scroll to position [5635, 0]
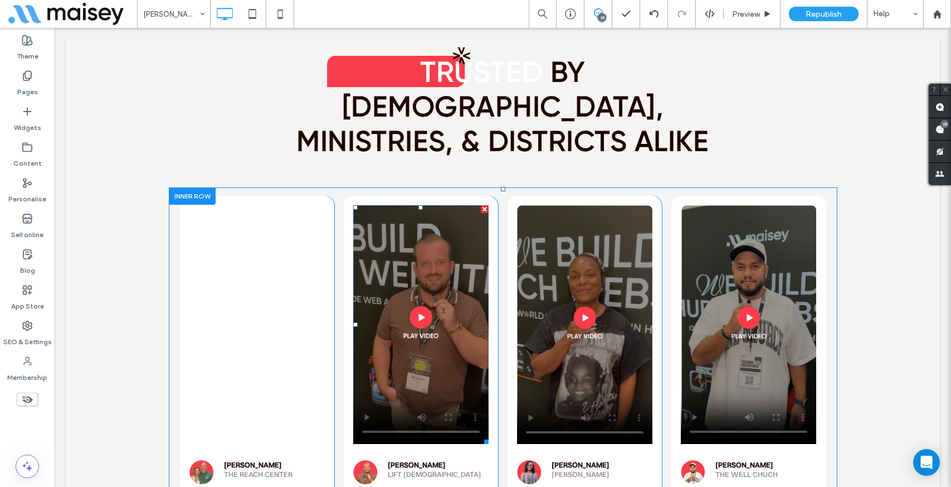
click at [375, 275] on span at bounding box center [420, 324] width 135 height 239
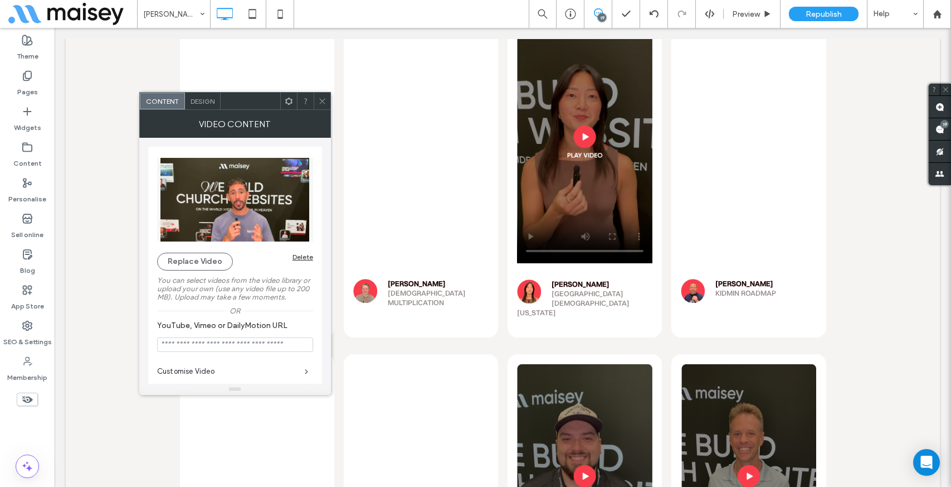
scroll to position [6154, 0]
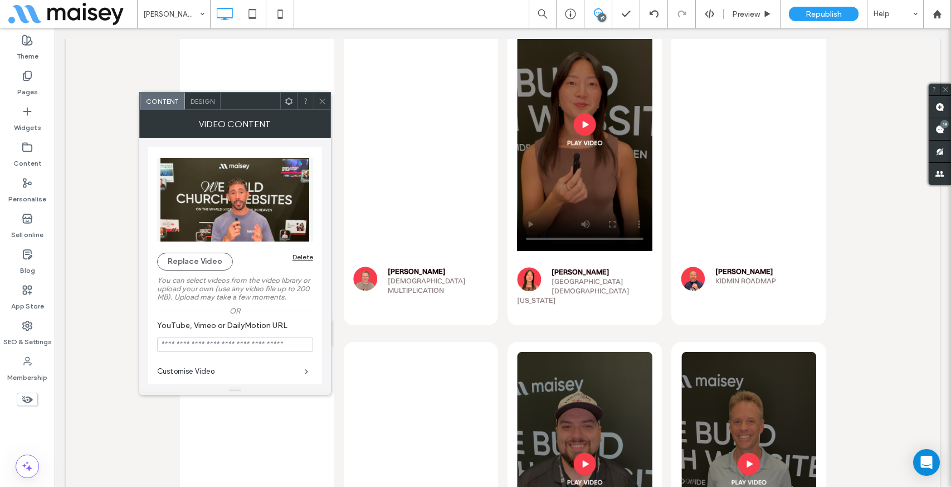
click at [732, 351] on video at bounding box center [748, 470] width 135 height 239
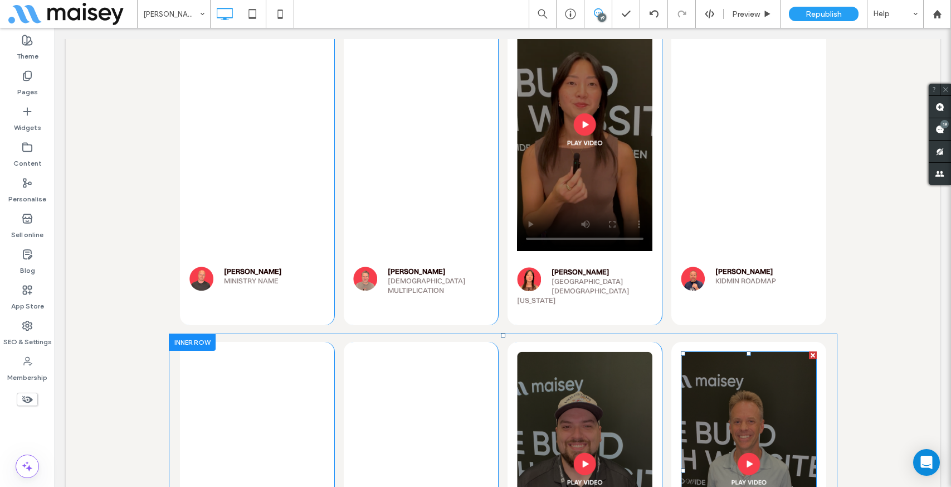
click at [713, 351] on span at bounding box center [748, 470] width 135 height 239
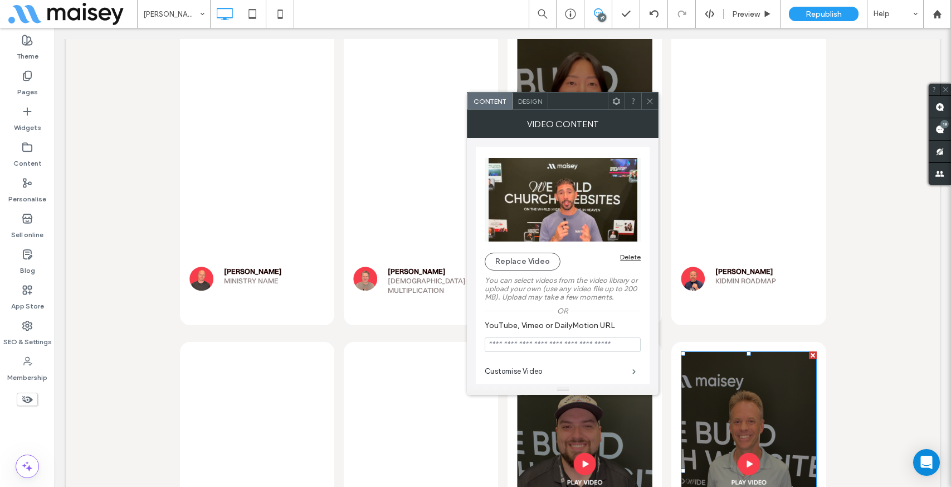
click at [565, 346] on input "YouTube, Vimeo or DailyMotion URL" at bounding box center [563, 344] width 156 height 14
type input "**********"
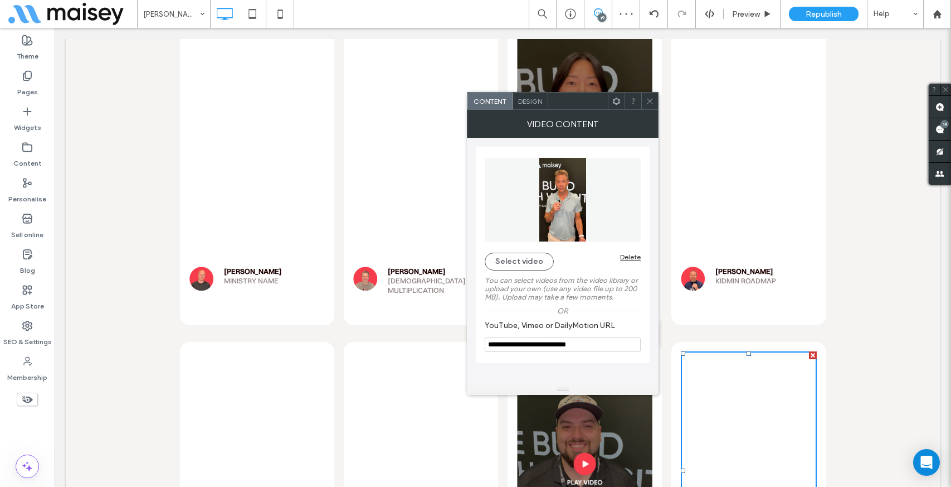
click at [560, 351] on input "**********" at bounding box center [563, 344] width 156 height 14
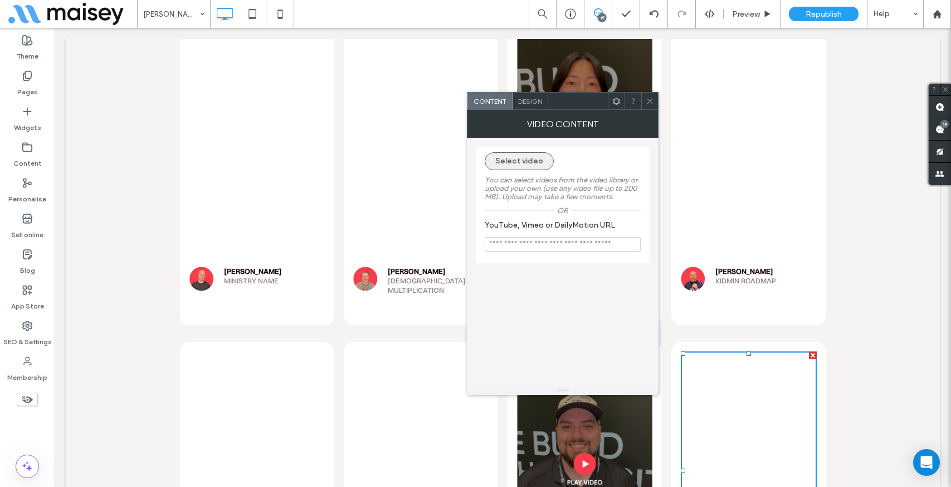
click at [517, 158] on button "Select video" at bounding box center [519, 161] width 69 height 18
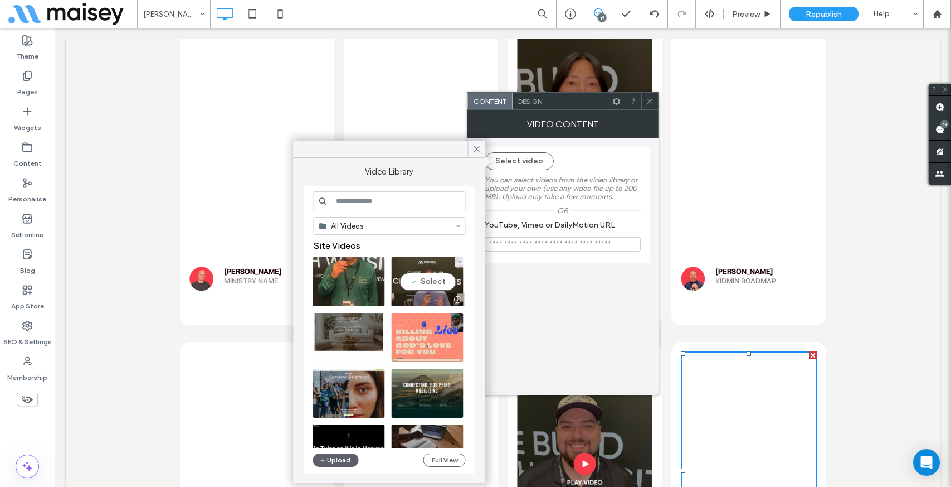
click at [415, 283] on video at bounding box center [428, 281] width 72 height 49
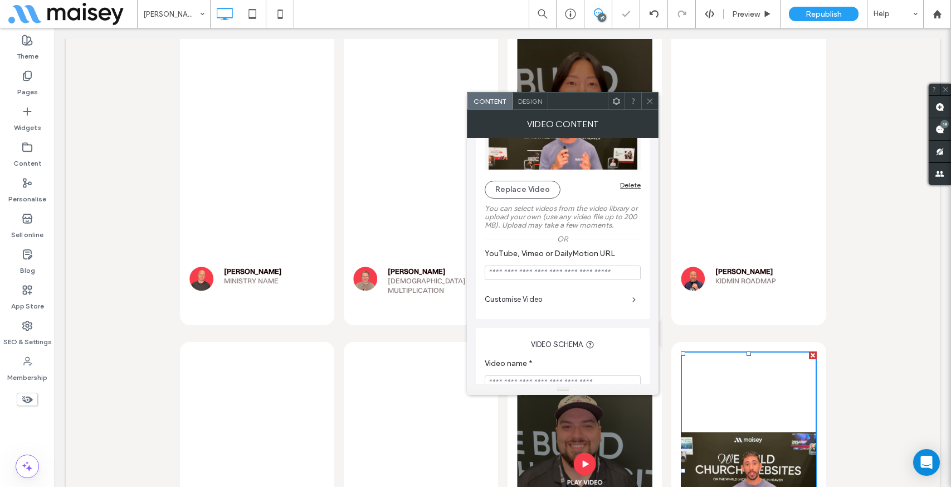
scroll to position [74, 0]
click at [634, 300] on span at bounding box center [634, 298] width 3 height 6
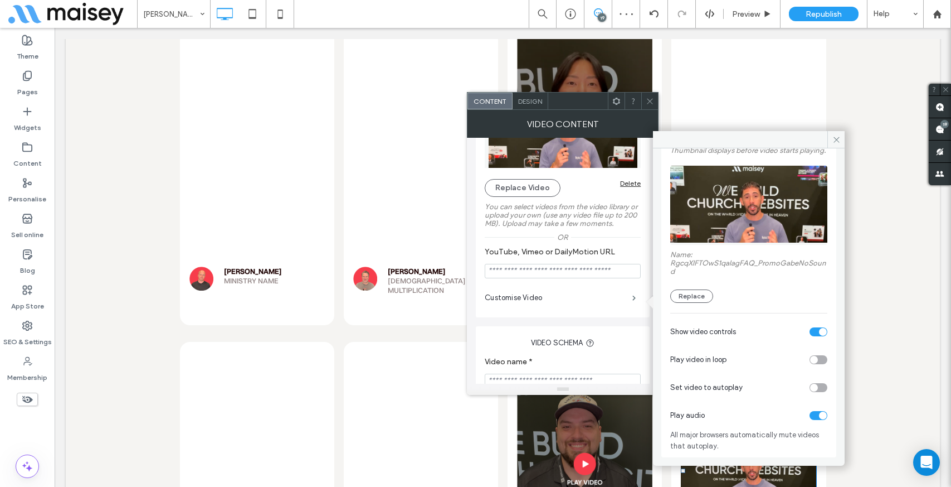
scroll to position [83, 0]
click at [517, 272] on input "YouTube, Vimeo or DailyMotion URL" at bounding box center [563, 271] width 156 height 14
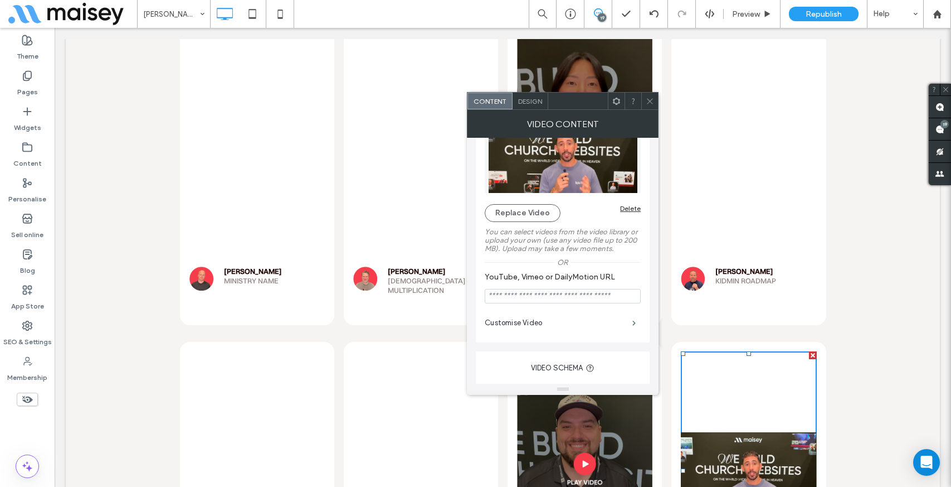
scroll to position [0, 0]
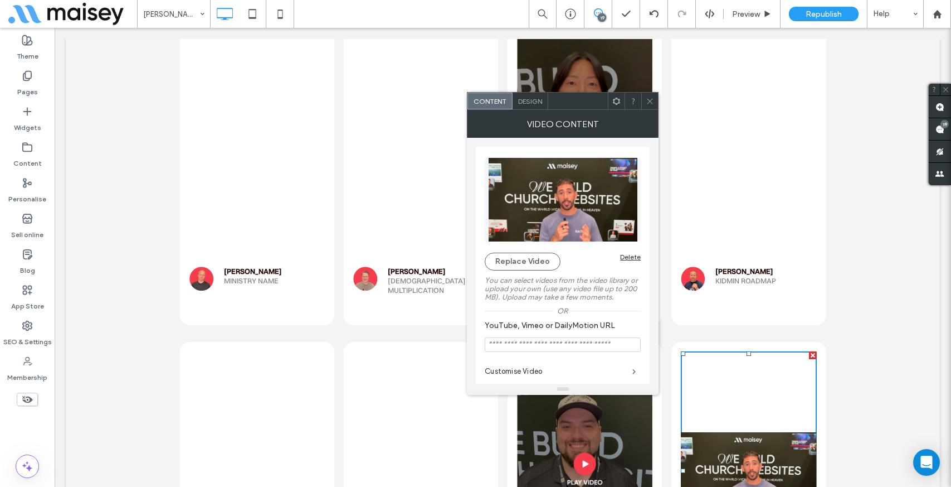
click at [523, 100] on span "Design" at bounding box center [530, 101] width 24 height 8
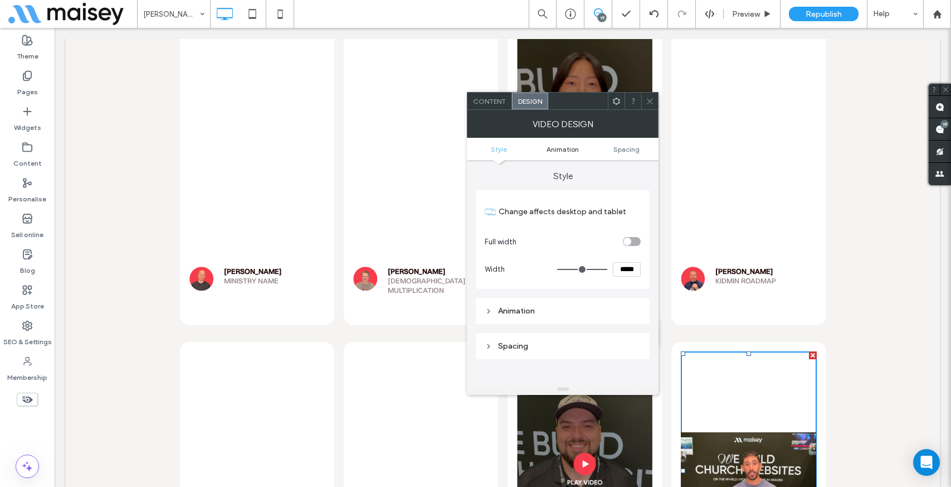
click at [560, 152] on span "Animation" at bounding box center [563, 149] width 32 height 8
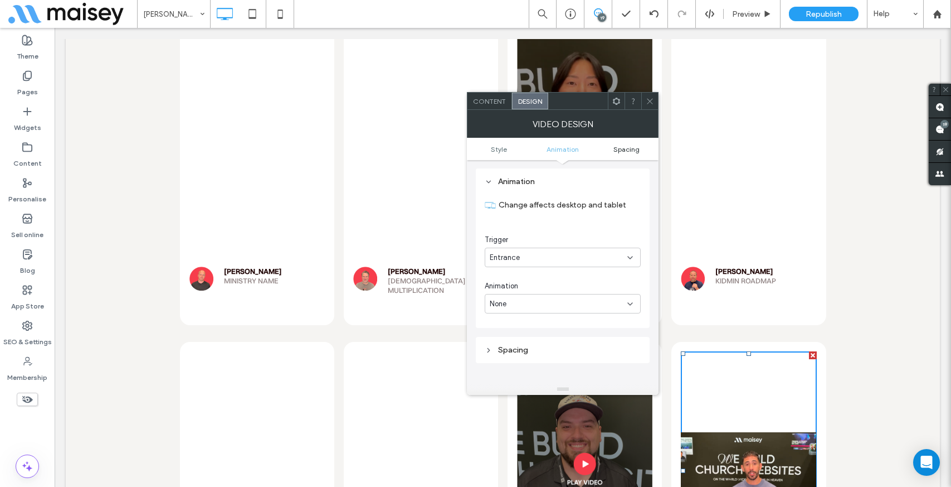
click at [627, 146] on span "Spacing" at bounding box center [627, 149] width 26 height 8
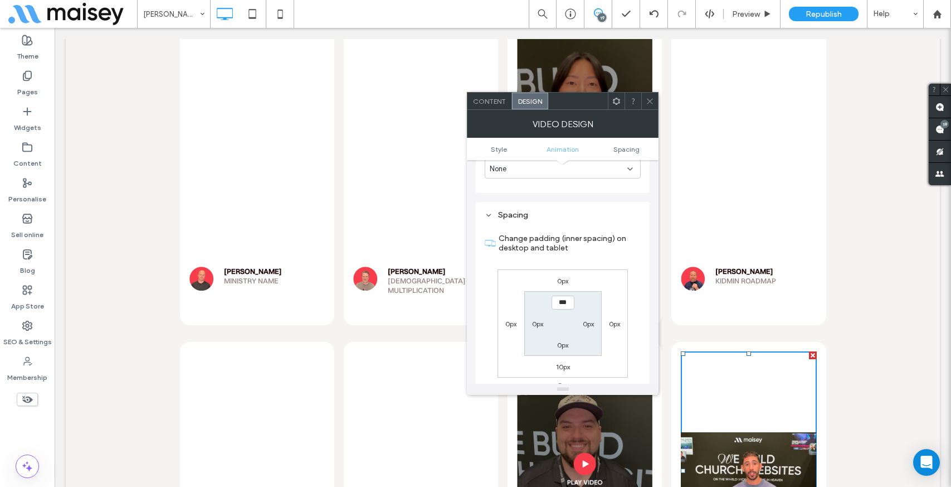
scroll to position [298, 0]
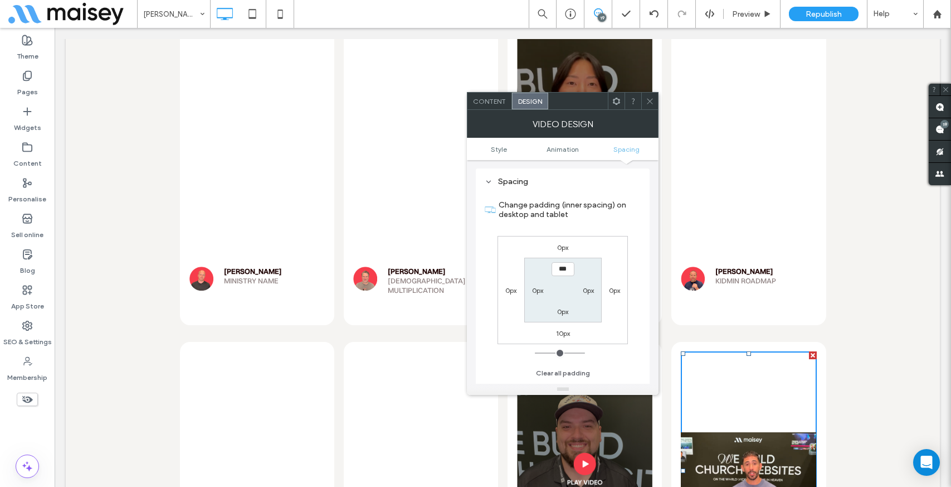
click at [484, 102] on span "Content" at bounding box center [489, 101] width 33 height 8
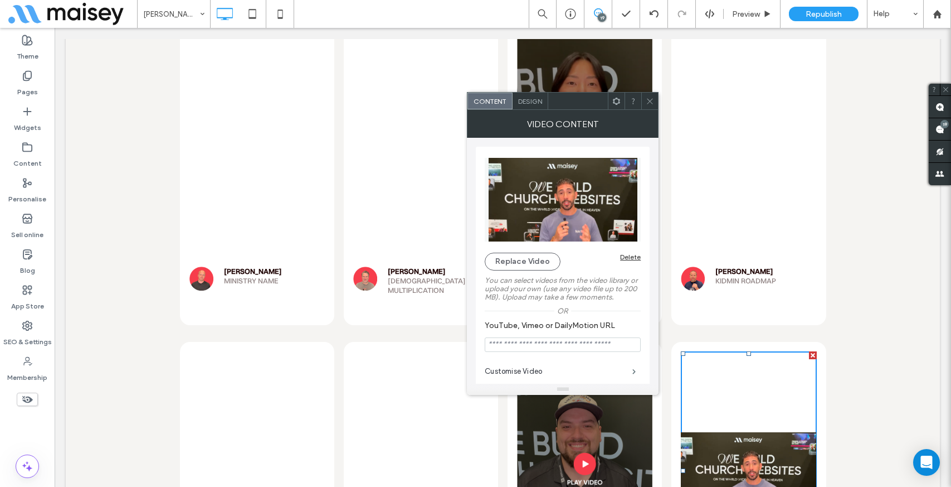
click at [523, 105] on div "Design" at bounding box center [531, 101] width 36 height 17
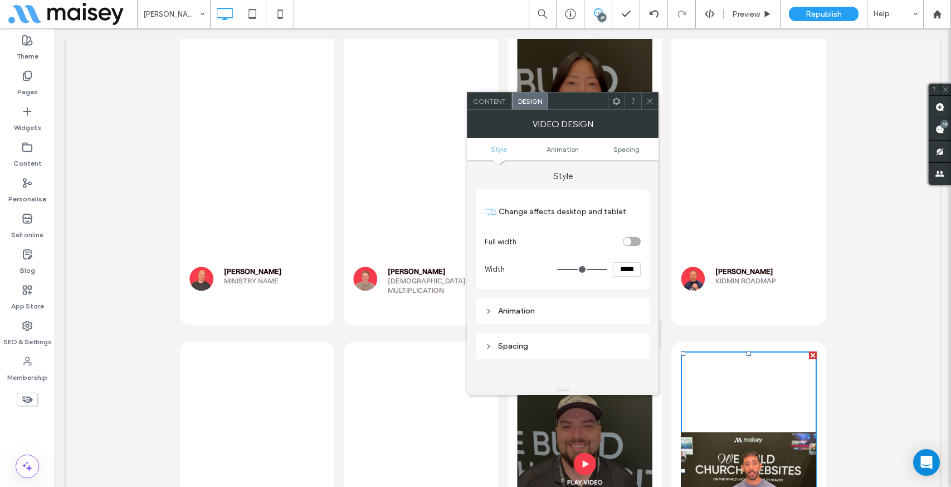
click at [495, 148] on span "Style" at bounding box center [499, 149] width 16 height 8
click at [493, 96] on div "Content" at bounding box center [490, 101] width 45 height 17
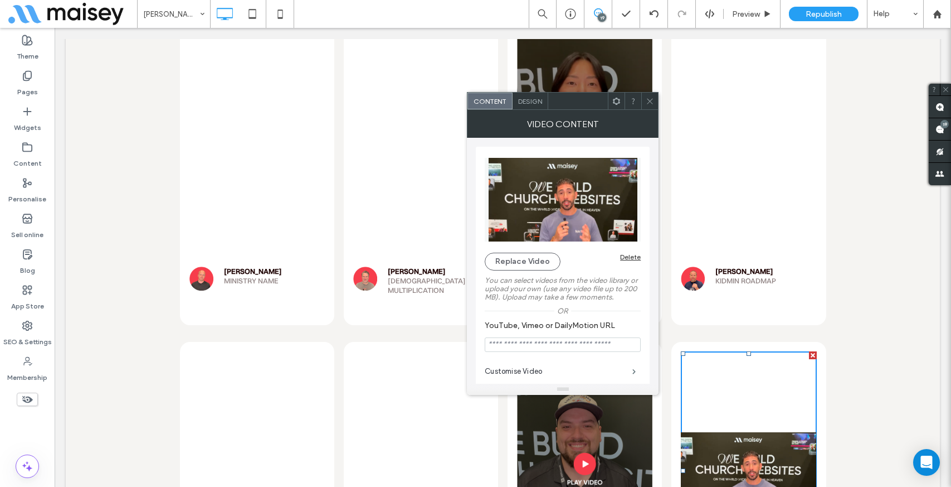
click at [533, 340] on input "YouTube, Vimeo or DailyMotion URL" at bounding box center [563, 344] width 156 height 14
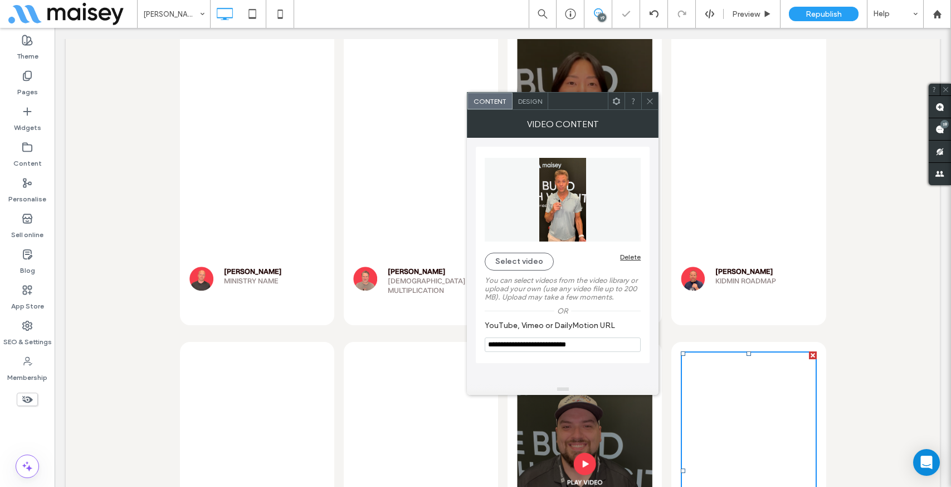
click at [647, 101] on icon at bounding box center [650, 101] width 8 height 8
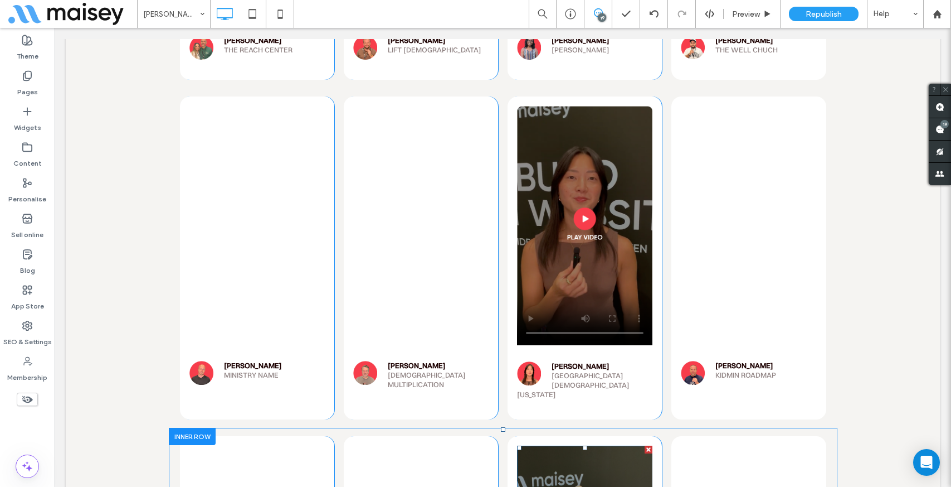
scroll to position [6059, 0]
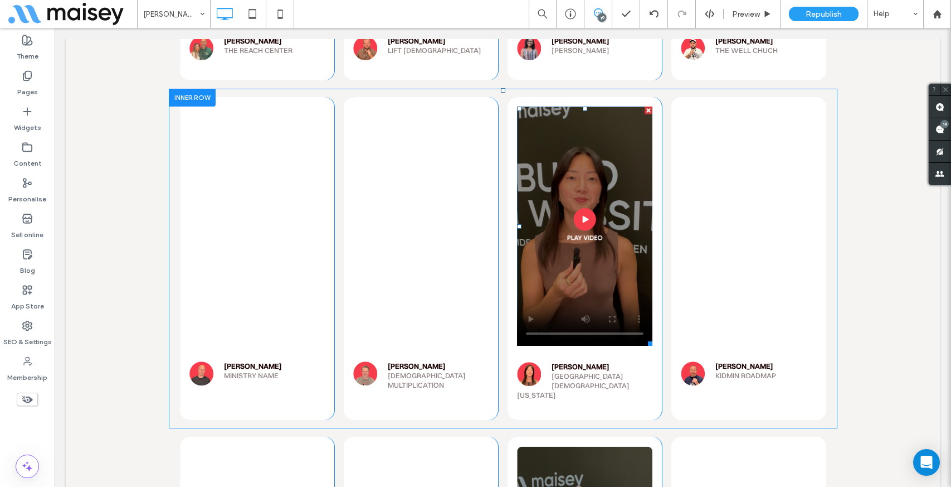
click at [611, 106] on span at bounding box center [584, 225] width 135 height 239
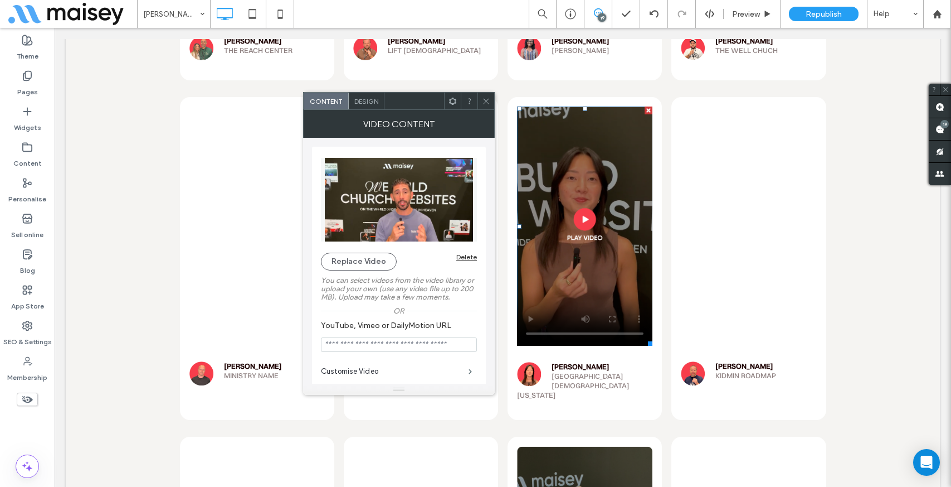
click at [354, 351] on input "YouTube, Vimeo or DailyMotion URL" at bounding box center [399, 344] width 156 height 14
paste input "**********"
type input "**********"
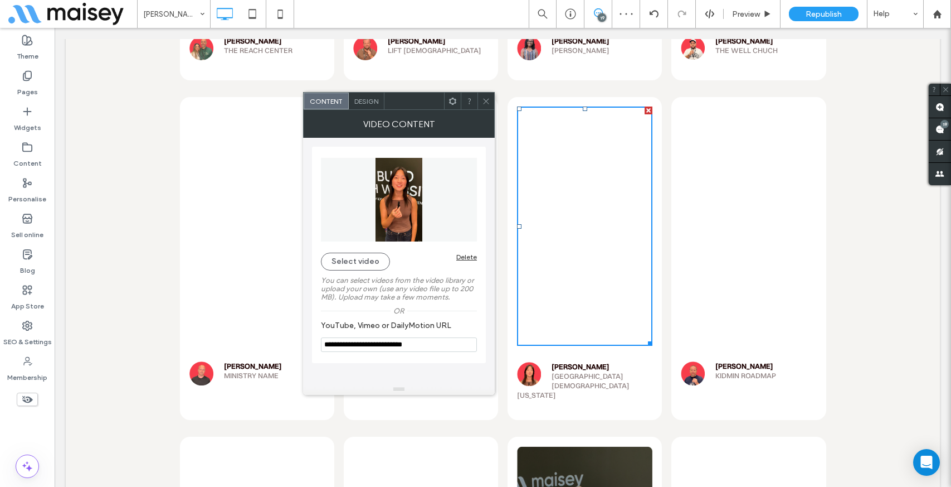
click at [484, 105] on span at bounding box center [486, 101] width 8 height 17
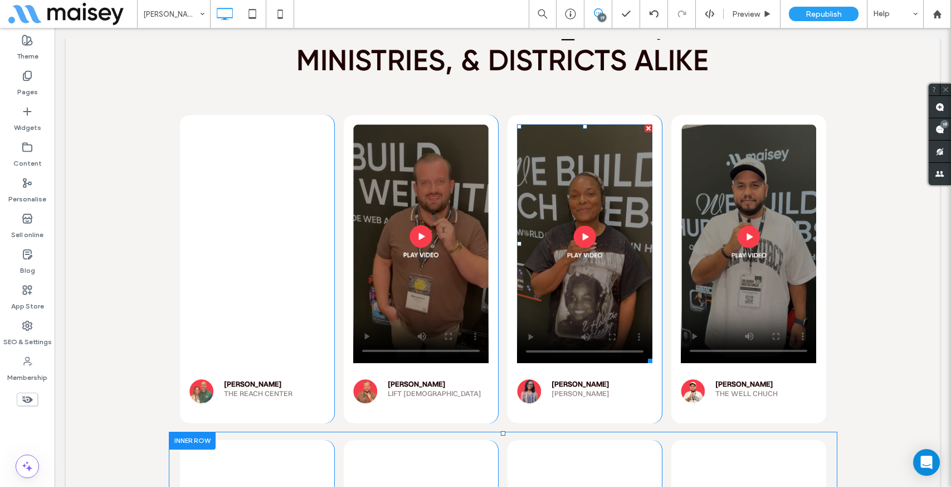
scroll to position [5716, 0]
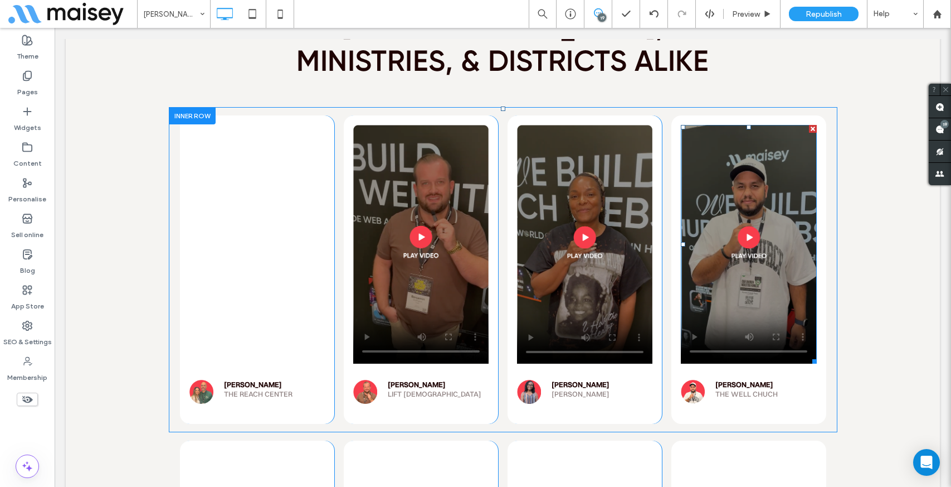
click at [717, 125] on span at bounding box center [748, 244] width 135 height 239
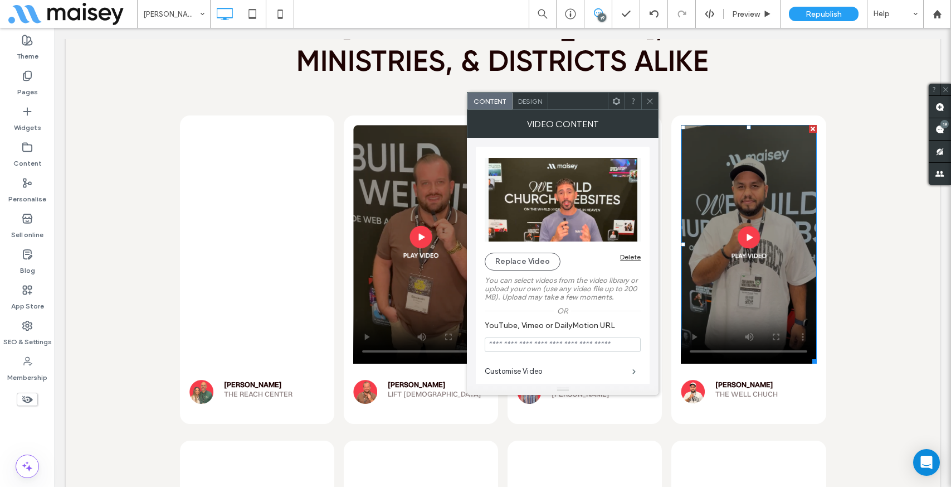
click at [499, 340] on input "YouTube, Vimeo or DailyMotion URL" at bounding box center [563, 344] width 156 height 14
paste input "**********"
type input "**********"
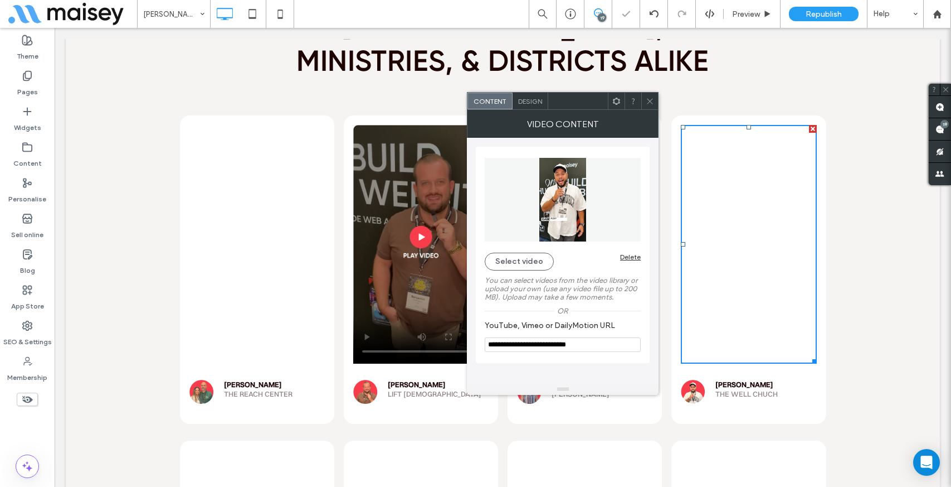
click at [649, 95] on span at bounding box center [650, 101] width 8 height 17
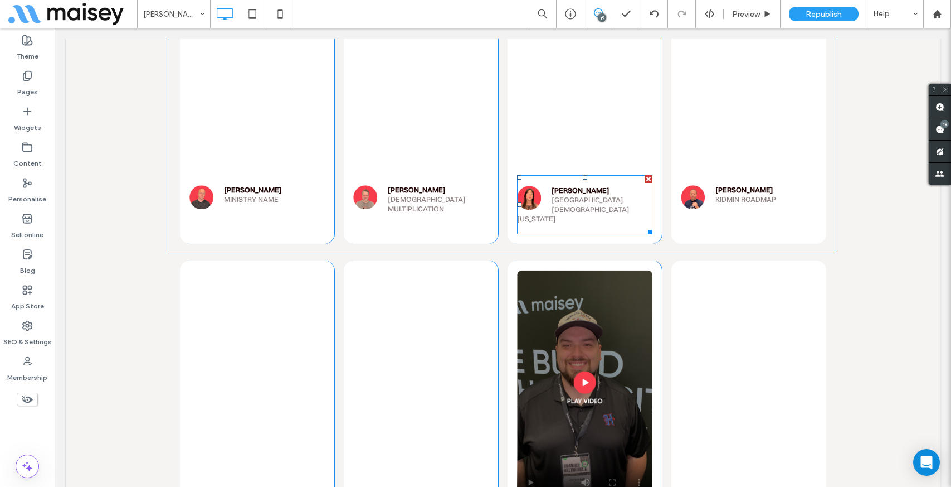
scroll to position [6250, 0]
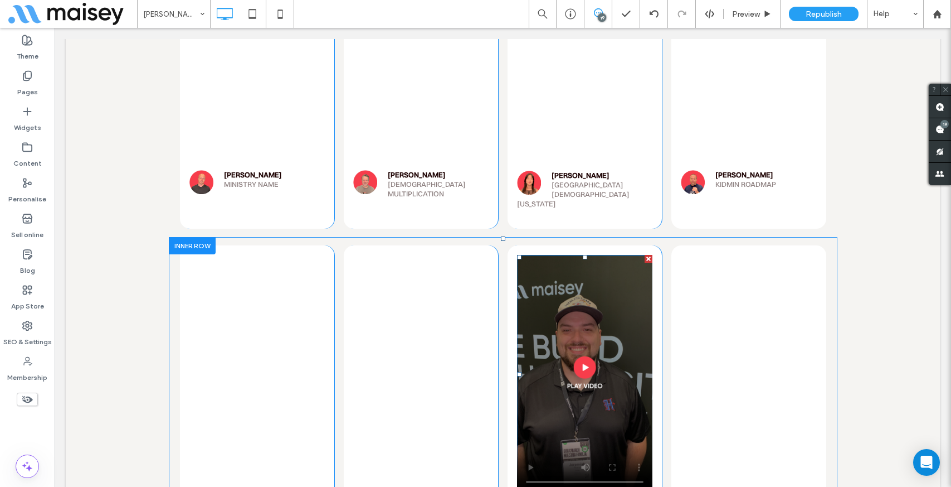
click at [601, 255] on span at bounding box center [584, 374] width 135 height 239
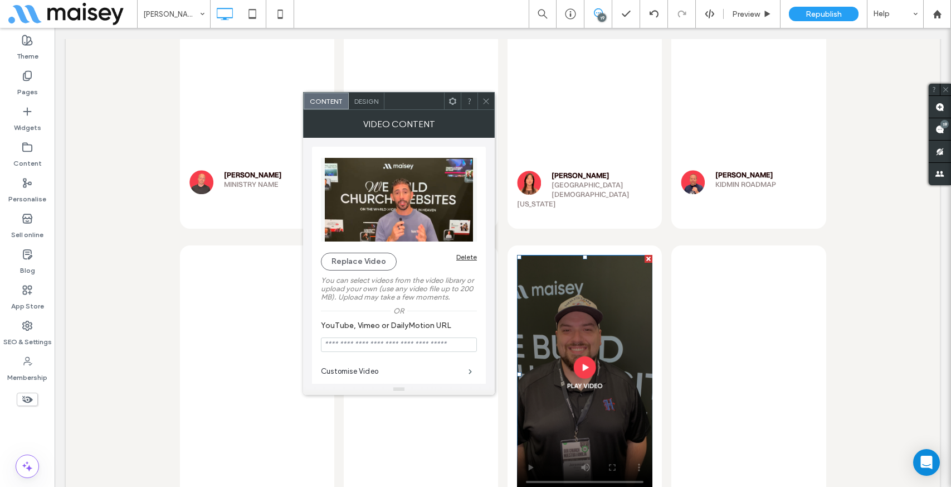
click at [325, 348] on input "YouTube, Vimeo or DailyMotion URL" at bounding box center [399, 344] width 156 height 14
paste input "**********"
type input "**********"
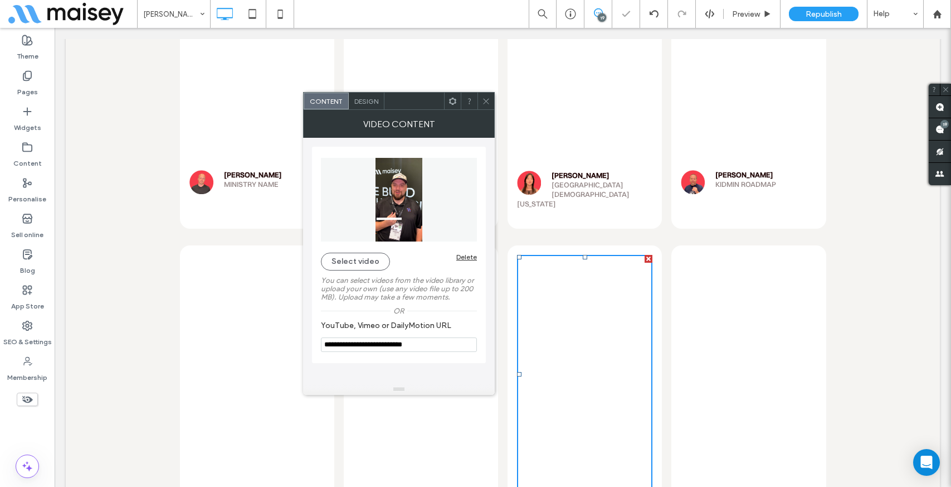
click at [486, 98] on icon at bounding box center [486, 101] width 8 height 8
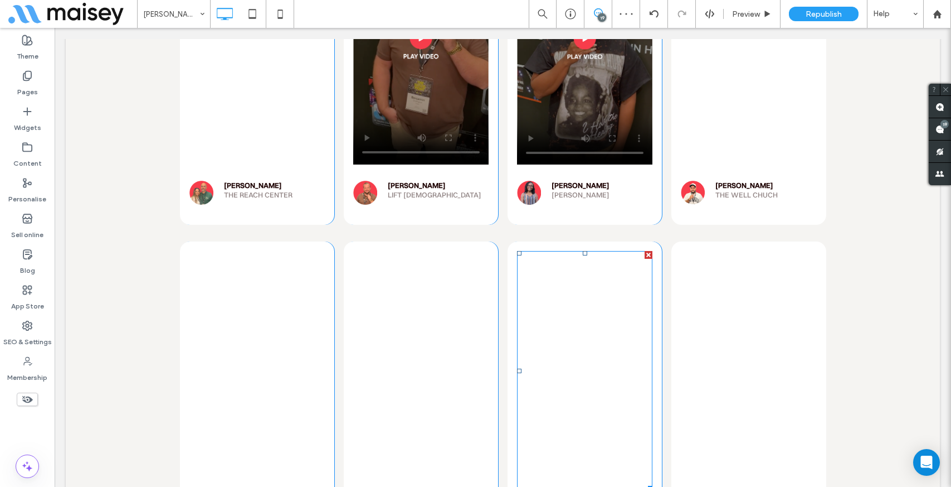
scroll to position [5907, 0]
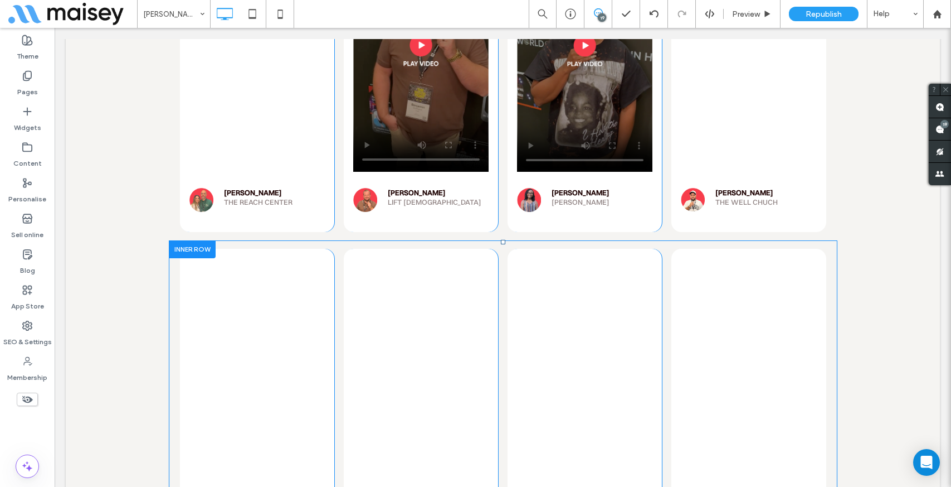
click at [516, 249] on div "[PERSON_NAME][GEOGRAPHIC_DATA] [US_STATE] Click To Paste" at bounding box center [585, 410] width 154 height 323
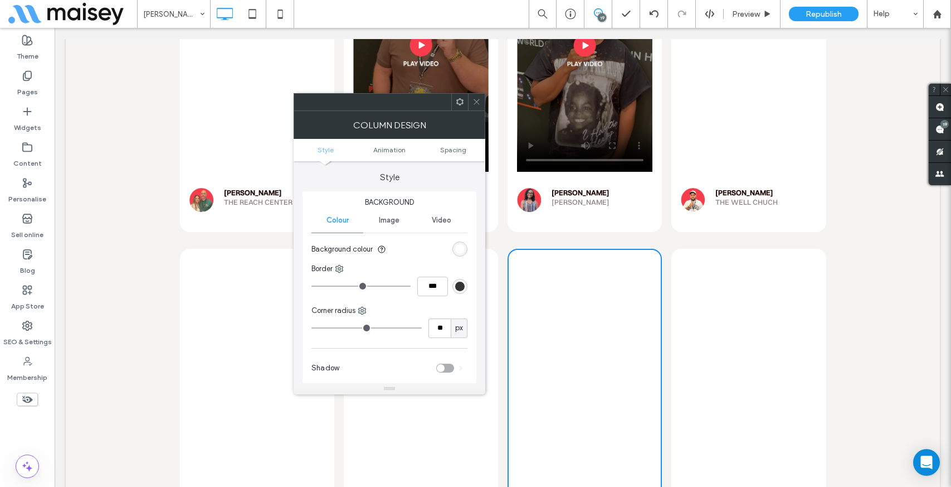
click at [476, 99] on icon at bounding box center [477, 102] width 8 height 8
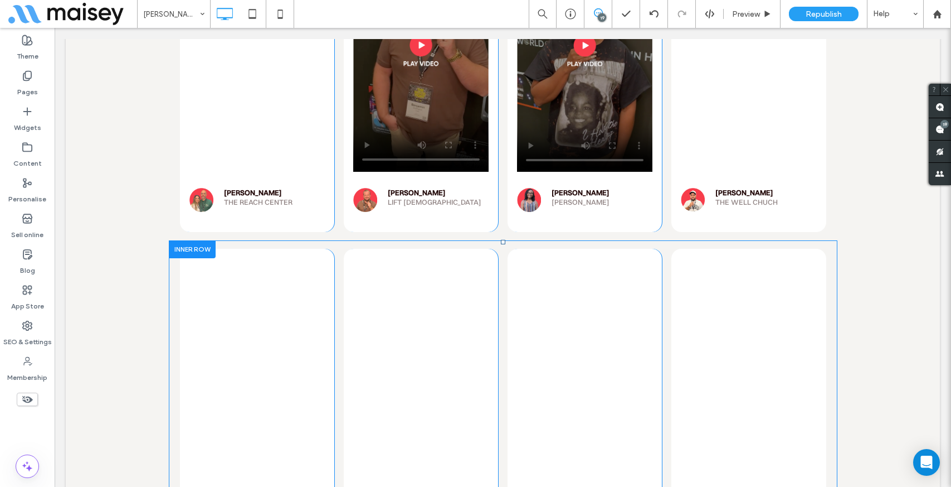
click at [193, 240] on div at bounding box center [192, 248] width 47 height 17
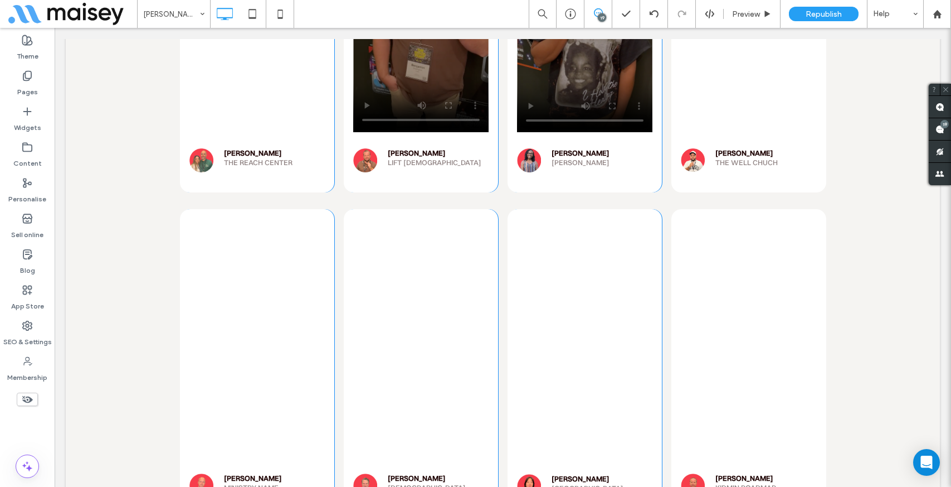
scroll to position [5948, 0]
click at [128, 277] on div "Trusted by [DEMOGRAPHIC_DATA], Ministries, & Districts Alike Trusted by [DEMOGR…" at bounding box center [503, 288] width 874 height 1272
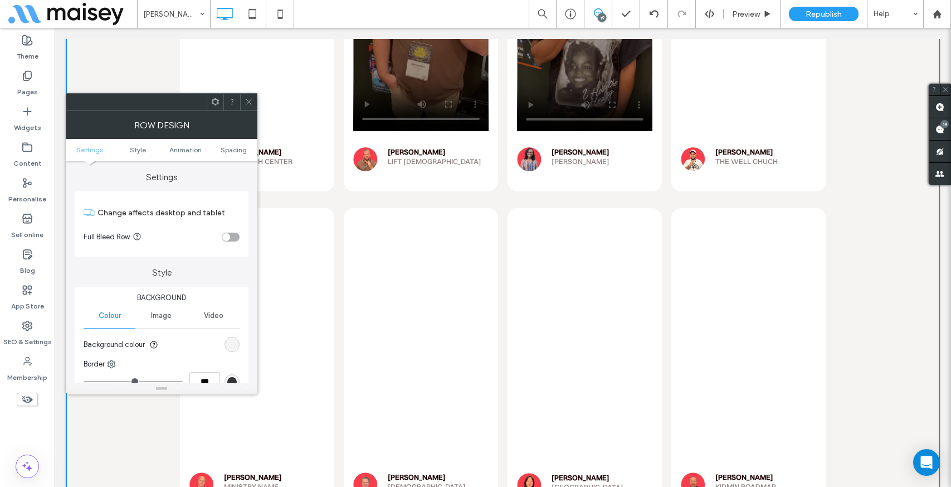
click at [138, 426] on div "Trusted by [DEMOGRAPHIC_DATA], Ministries, & Districts Alike Trusted by [DEMOGR…" at bounding box center [503, 288] width 874 height 1272
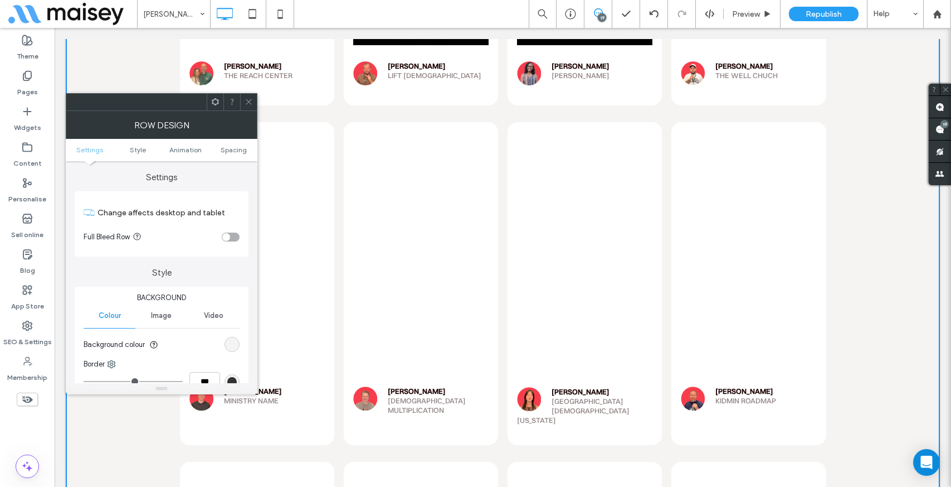
scroll to position [6035, 0]
click at [250, 95] on span at bounding box center [249, 102] width 8 height 17
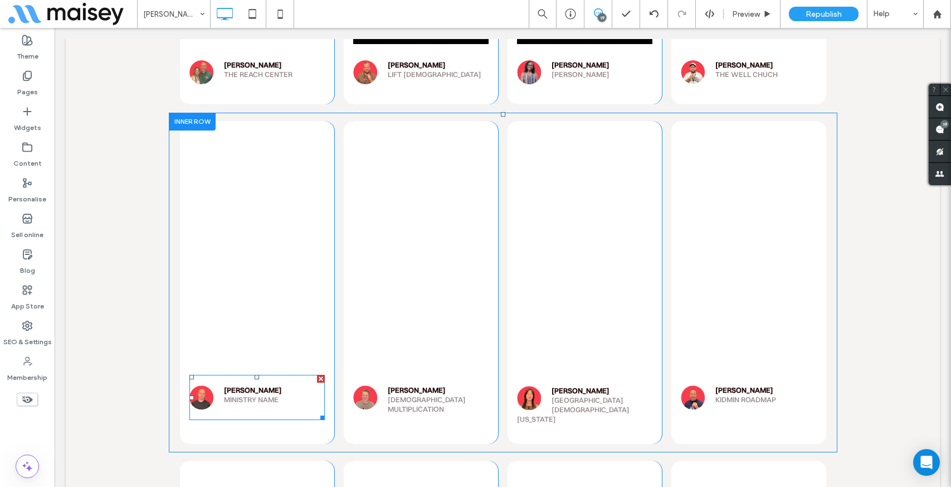
click at [207, 374] on span at bounding box center [256, 396] width 135 height 45
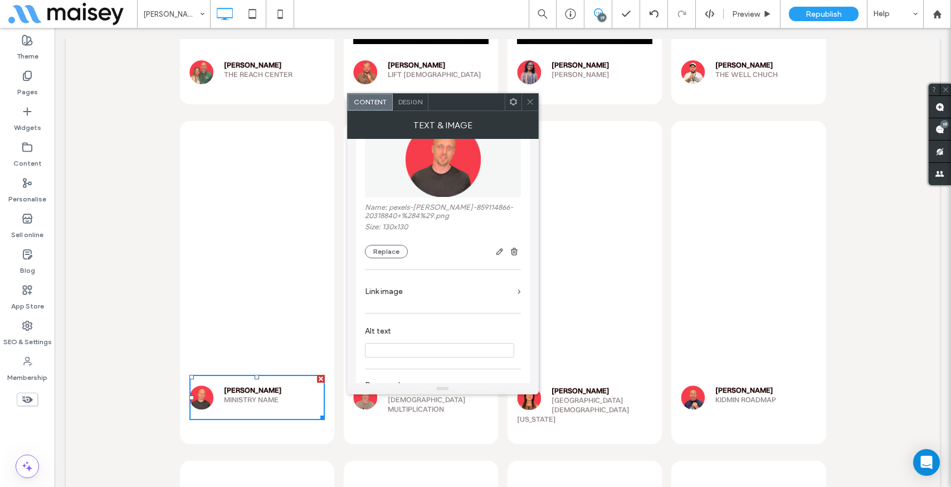
scroll to position [0, 0]
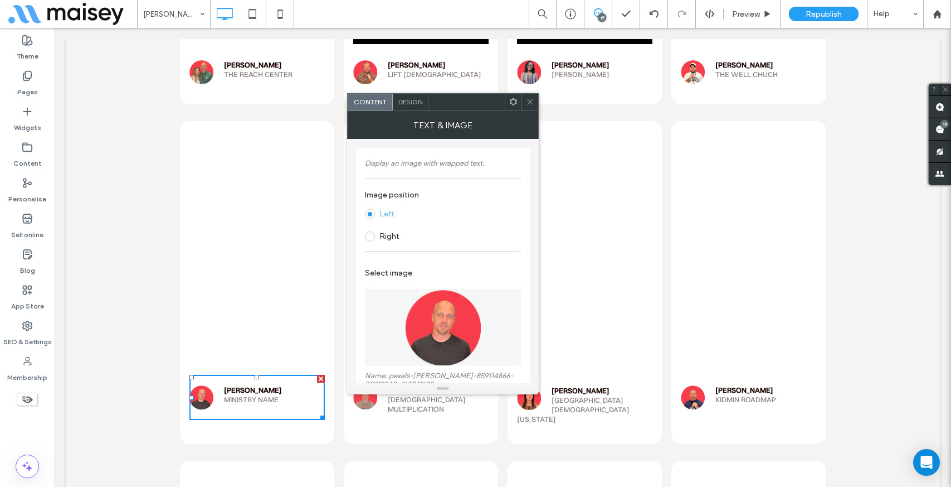
click at [529, 100] on icon at bounding box center [530, 102] width 8 height 8
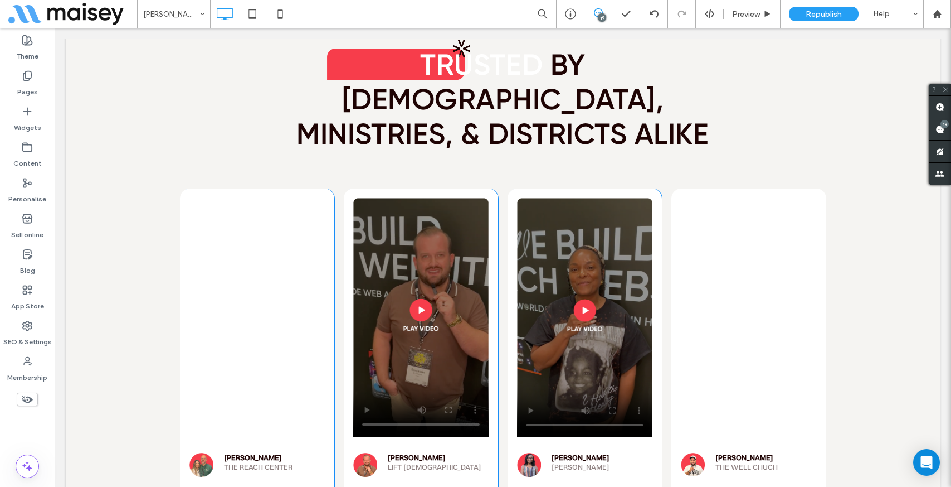
scroll to position [5641, 0]
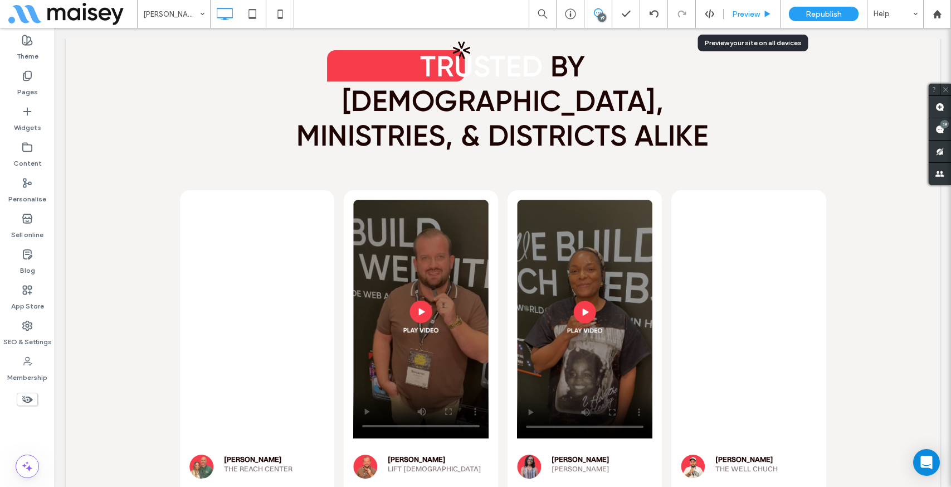
click at [741, 16] on span "Preview" at bounding box center [746, 13] width 28 height 9
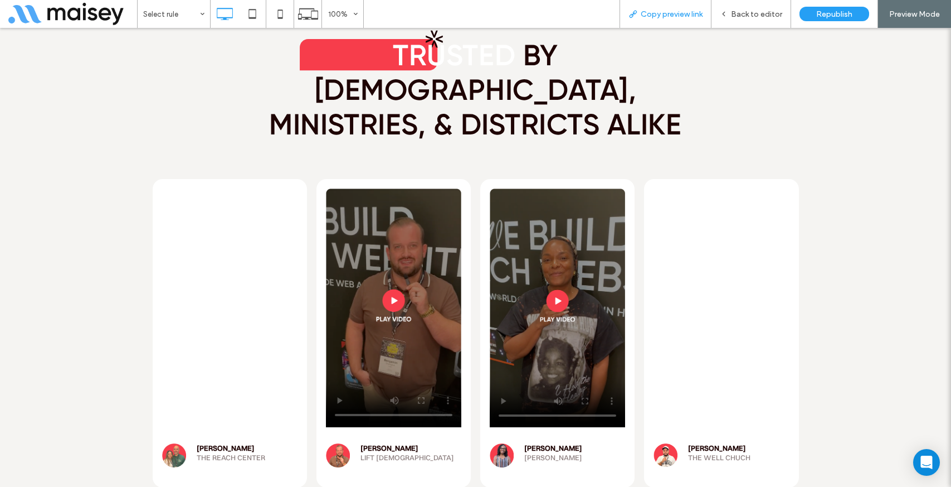
click at [679, 14] on span "Copy preview link" at bounding box center [672, 13] width 62 height 9
click at [814, 13] on div "Republish" at bounding box center [835, 14] width 70 height 14
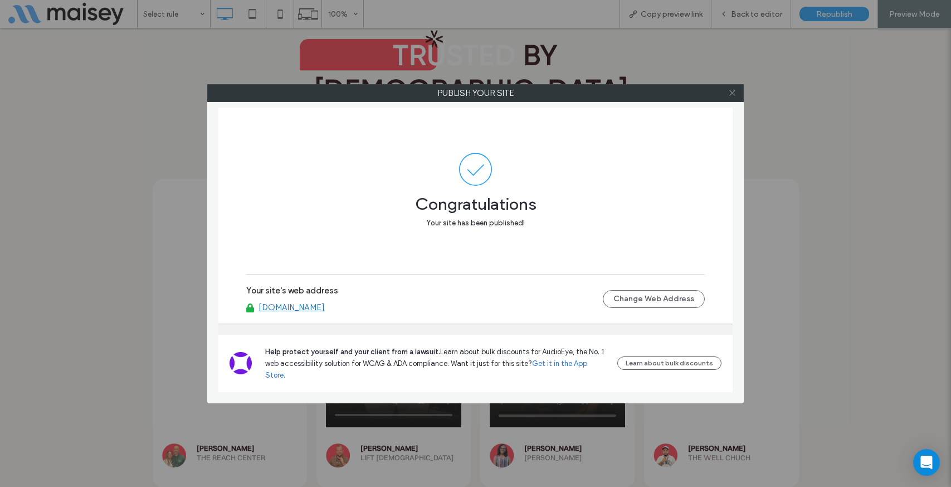
click at [732, 92] on icon at bounding box center [732, 93] width 8 height 8
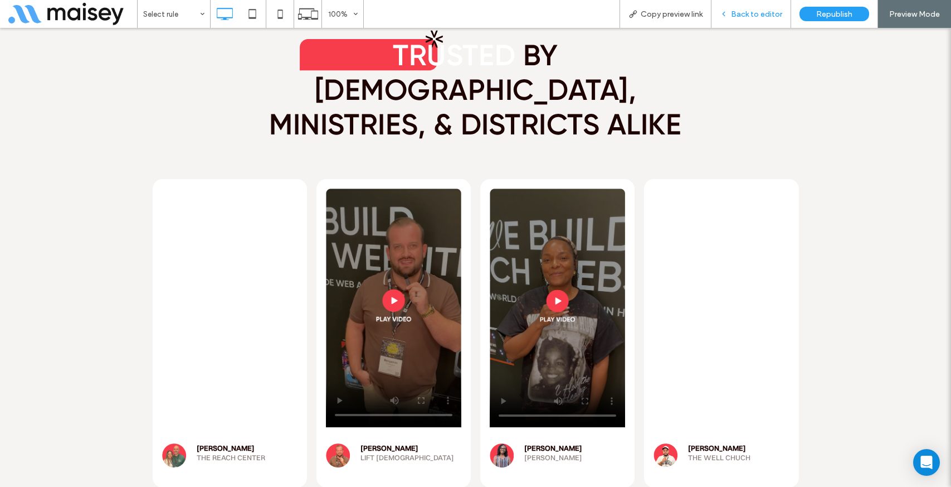
click at [751, 23] on div "Back to editor" at bounding box center [752, 14] width 80 height 28
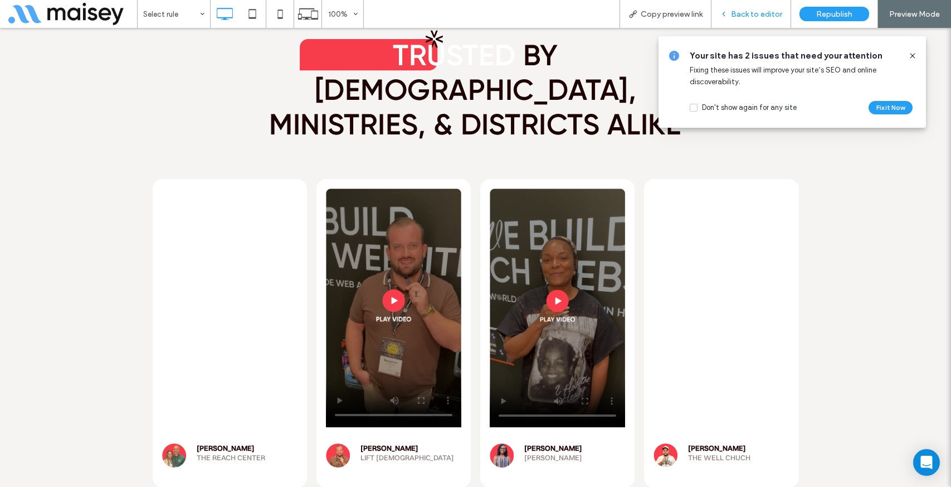
click at [755, 14] on span "Back to editor" at bounding box center [756, 13] width 51 height 9
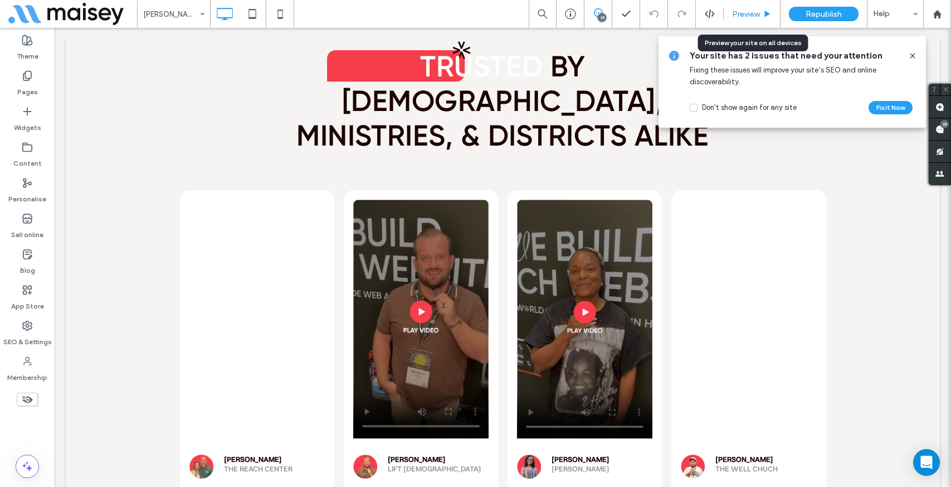
click at [760, 13] on span "Preview" at bounding box center [746, 13] width 28 height 9
